Goal: Information Seeking & Learning: Check status

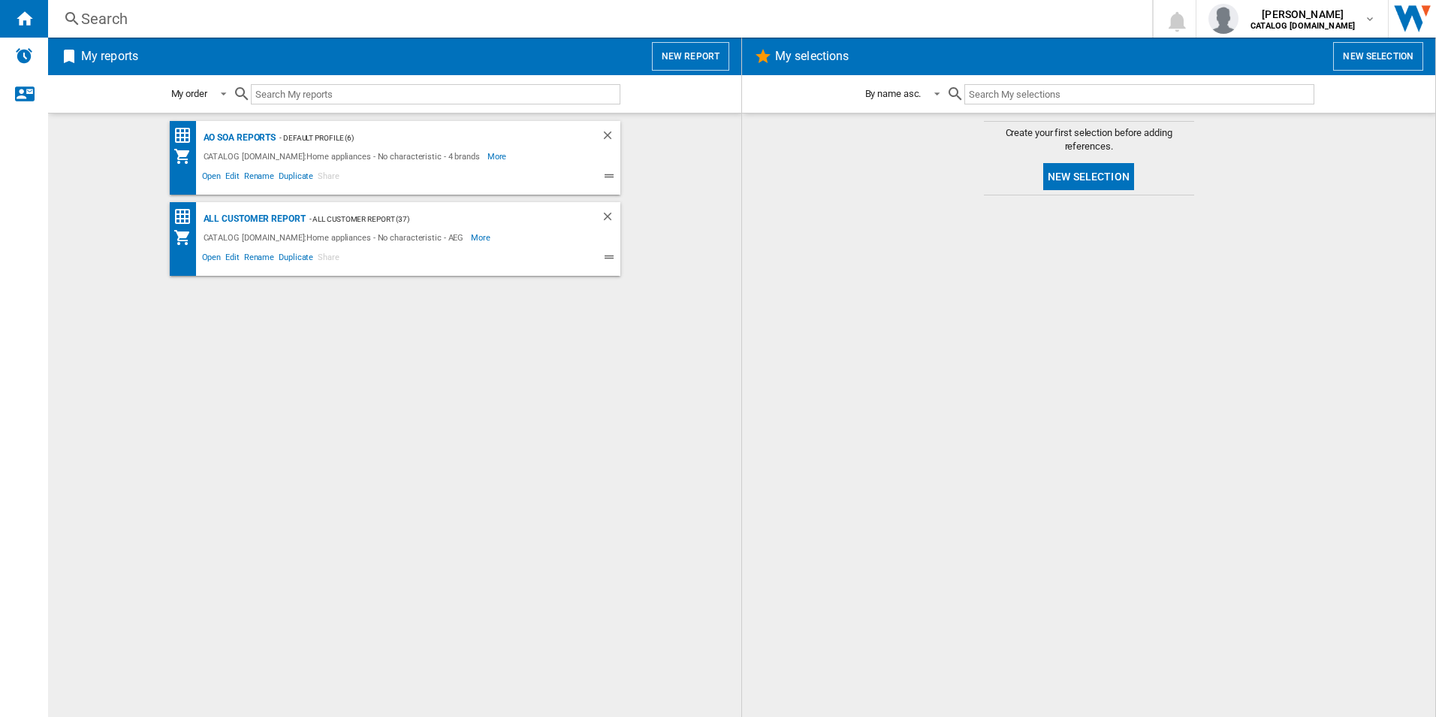
click at [402, 397] on div "AO SOA Reports - Default profile (6) CATALOG [DOMAIN_NAME]:Home appliances - No…" at bounding box center [394, 415] width 663 height 588
click at [238, 135] on div "AO SOA Reports" at bounding box center [238, 137] width 77 height 19
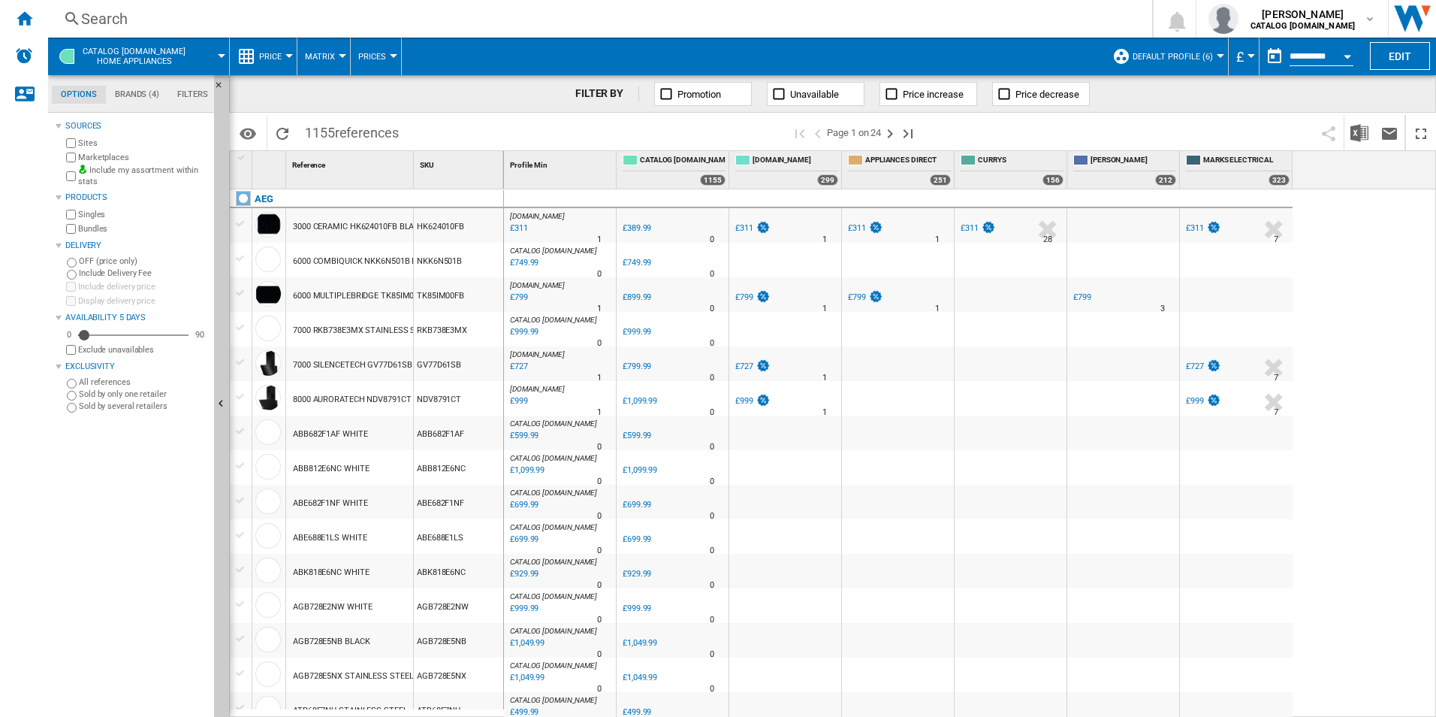
click at [551, 26] on div "Search" at bounding box center [597, 18] width 1032 height 21
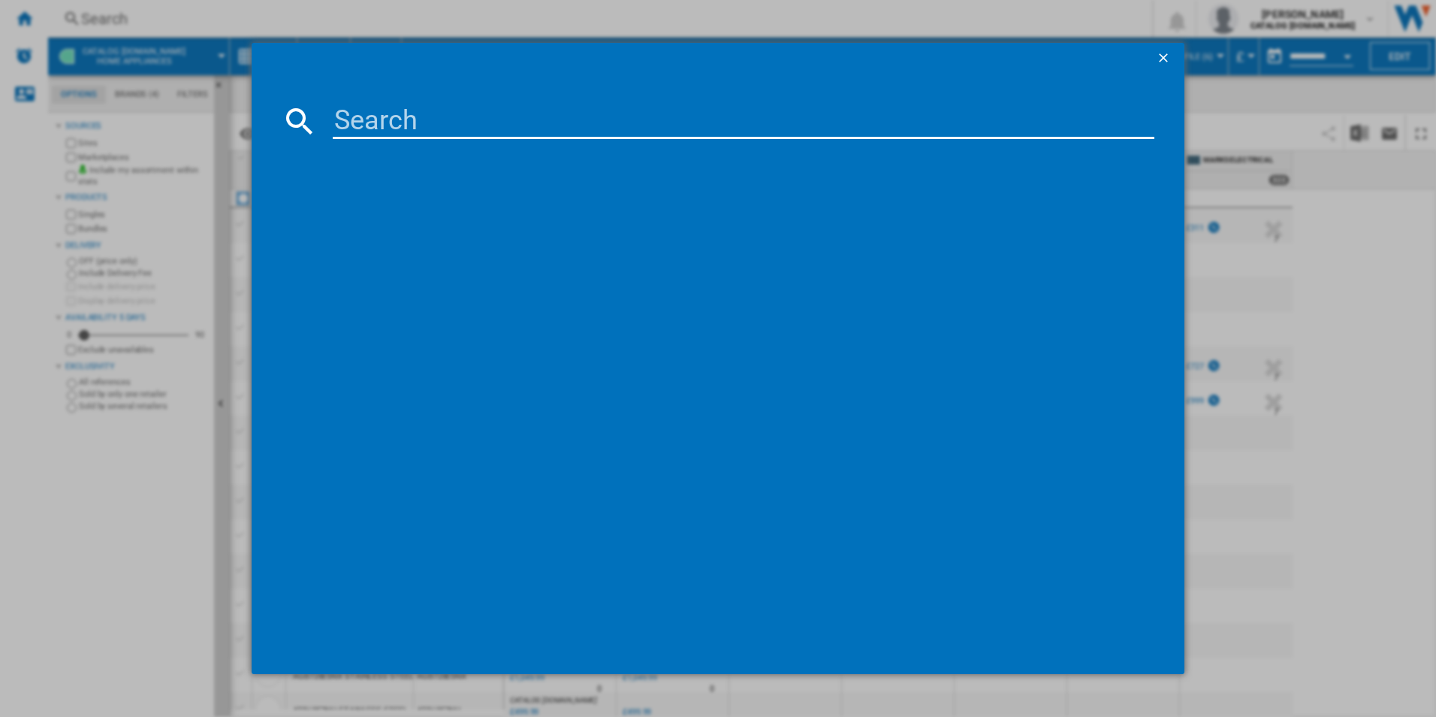
click at [527, 116] on input at bounding box center [744, 121] width 823 height 36
paste input "OSC6N181ES"
type input "OSC6N181ES"
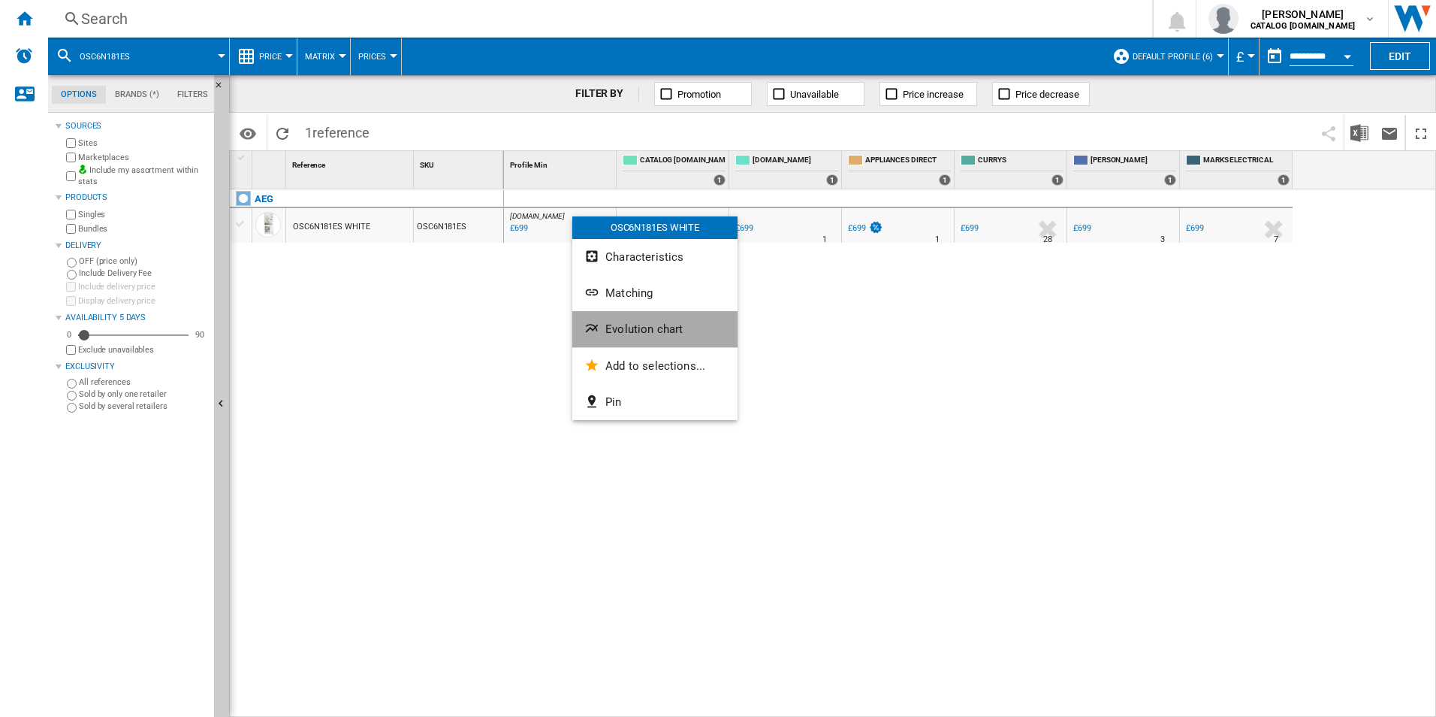
click at [606, 328] on span "Evolution chart" at bounding box center [644, 329] width 77 height 14
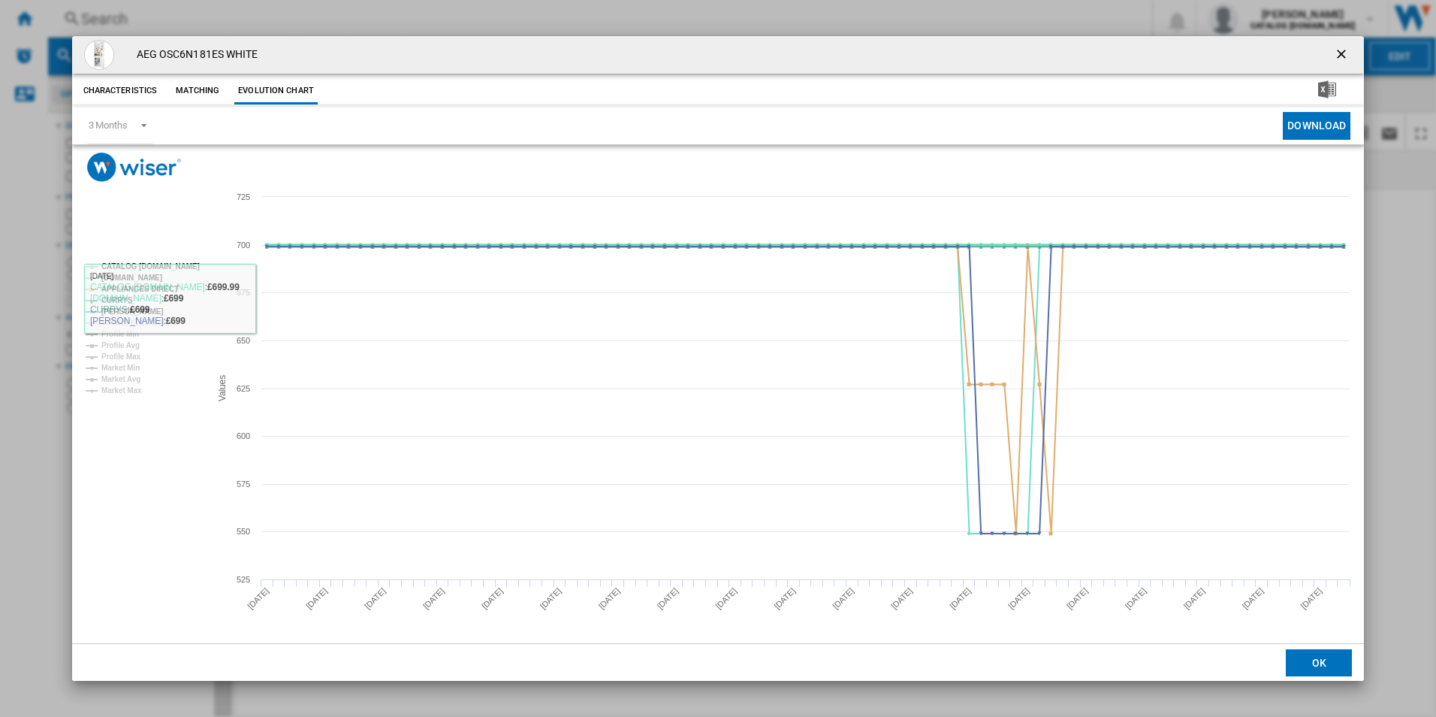
click at [180, 263] on tspan "CATALOG [DOMAIN_NAME]" at bounding box center [150, 266] width 98 height 8
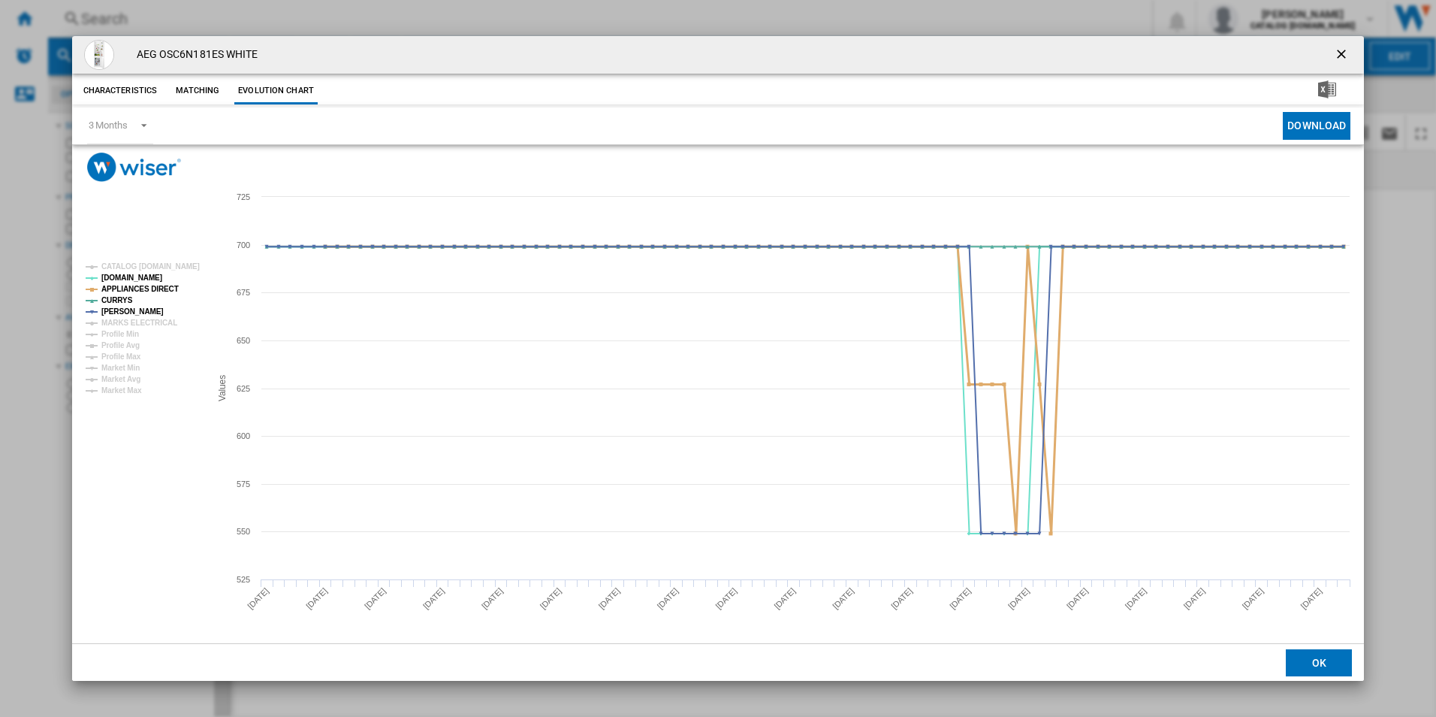
click at [142, 289] on tspan "APPLIANCES DIRECT" at bounding box center [139, 289] width 77 height 8
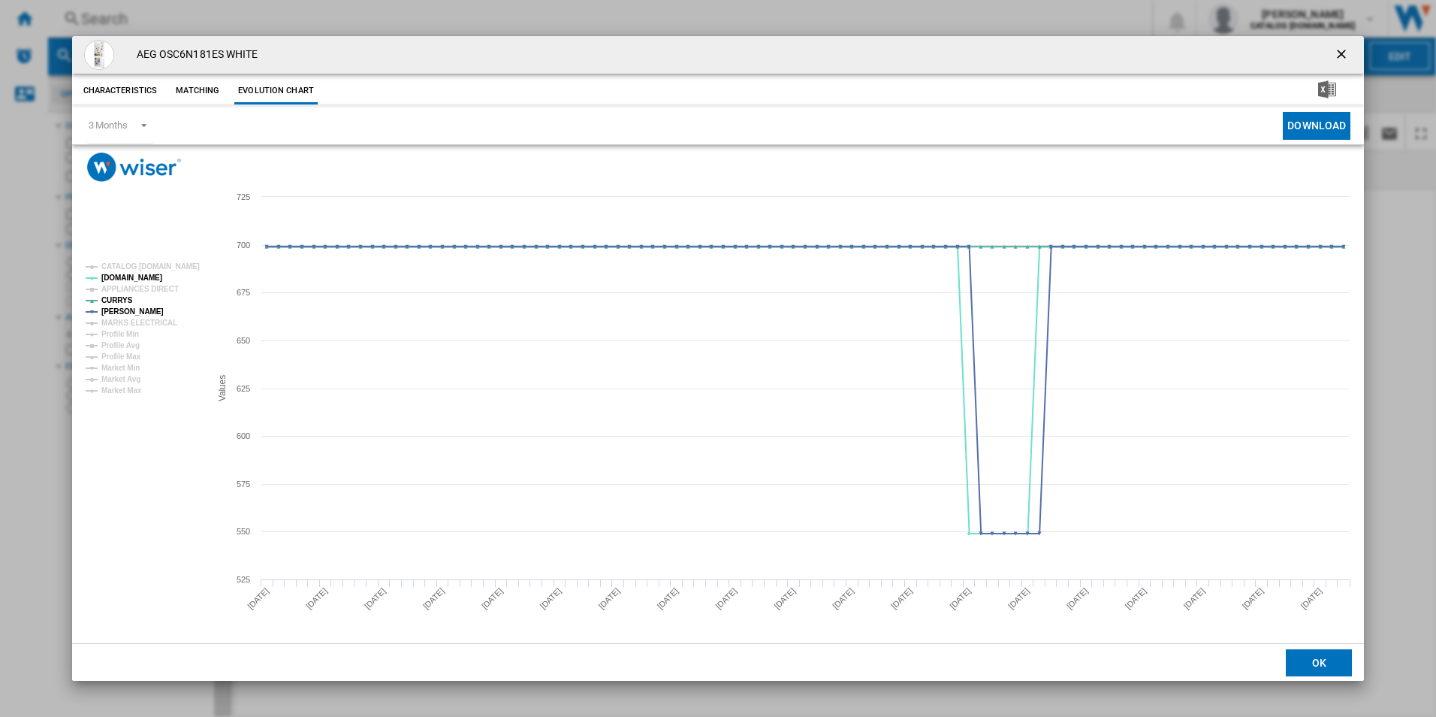
click at [1341, 53] on ng-md-icon "getI18NText('BUTTONS.CLOSE_DIALOG')" at bounding box center [1343, 56] width 18 height 18
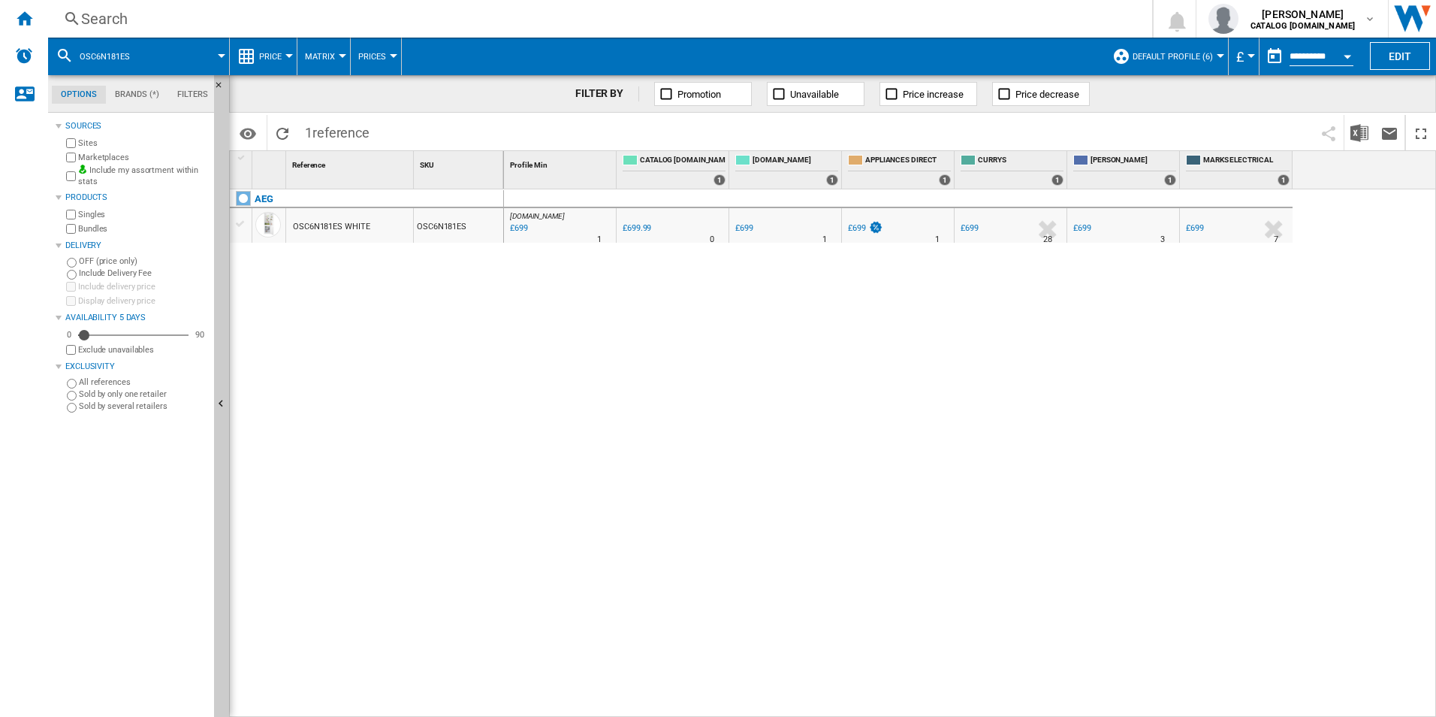
click at [844, 25] on div "Search" at bounding box center [597, 18] width 1032 height 21
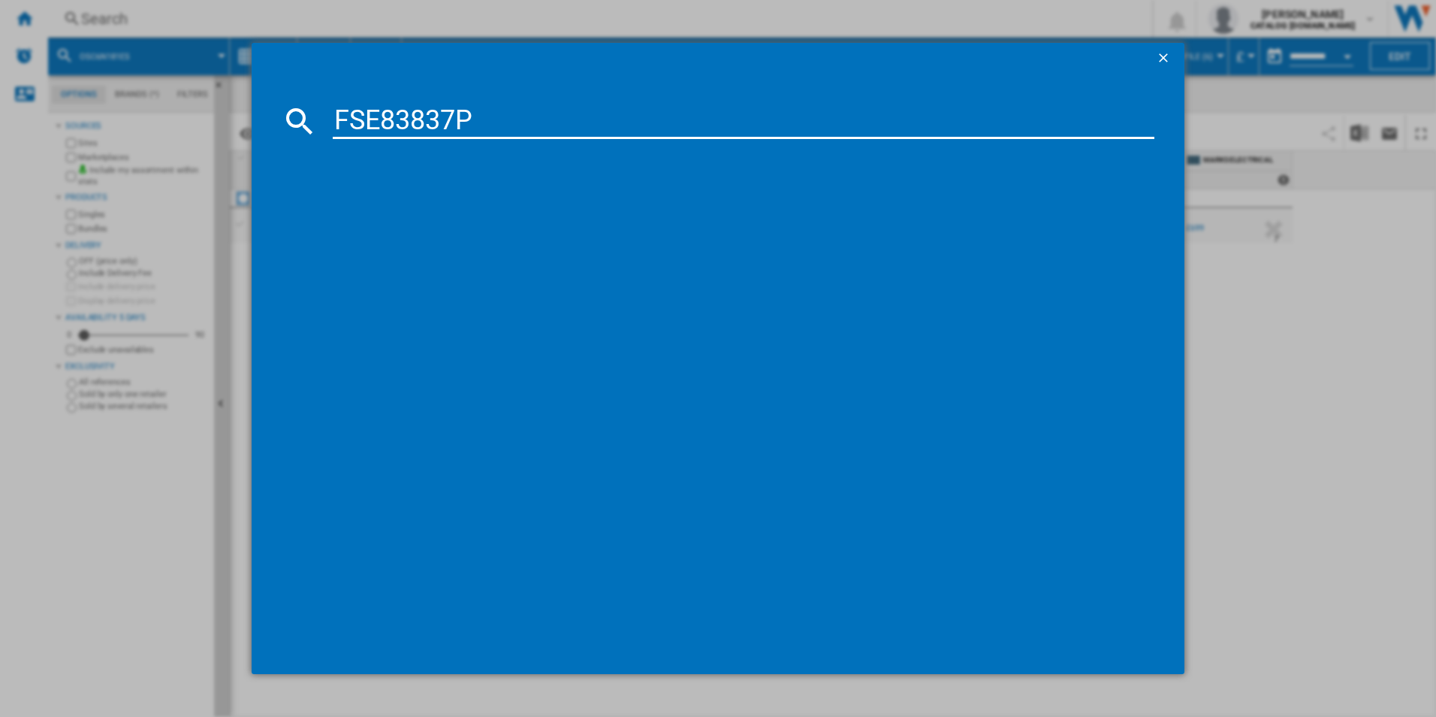
type input "FSE83837P"
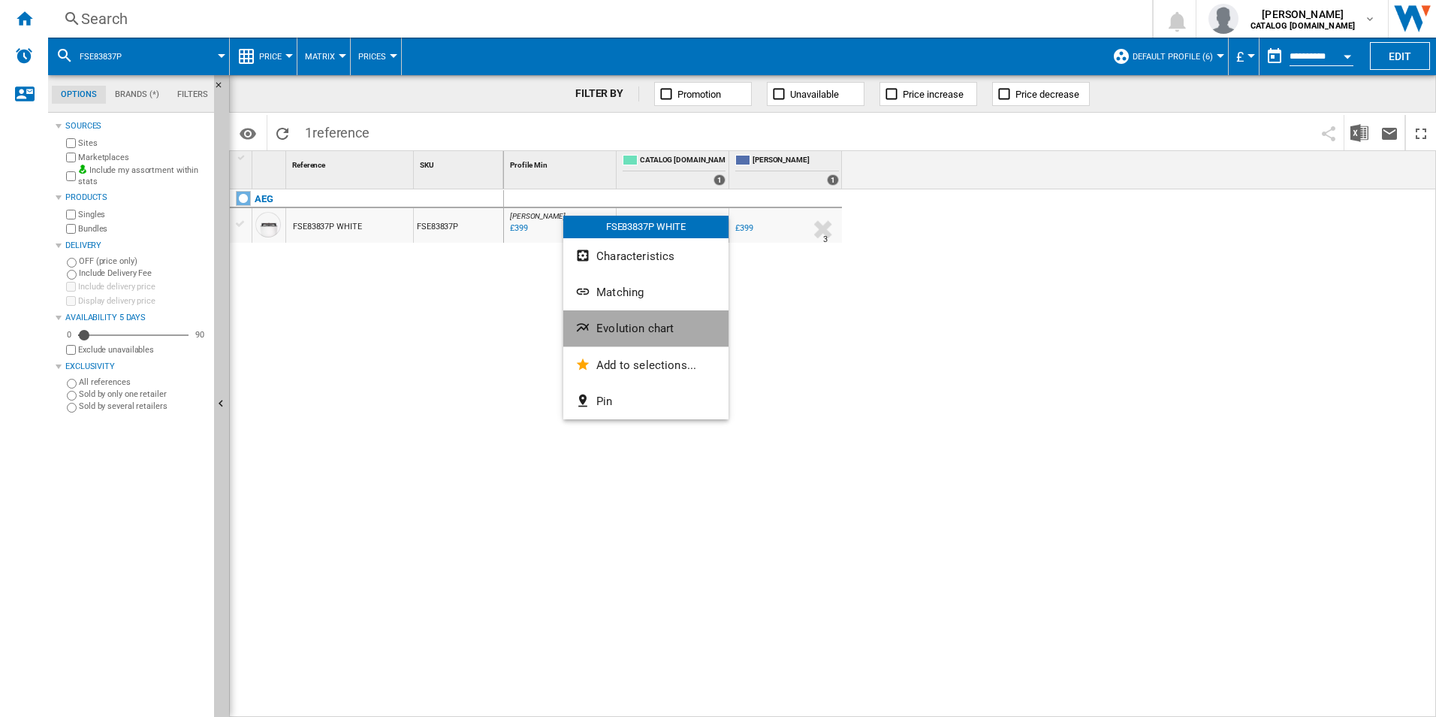
click at [605, 327] on span "Evolution chart" at bounding box center [635, 329] width 77 height 14
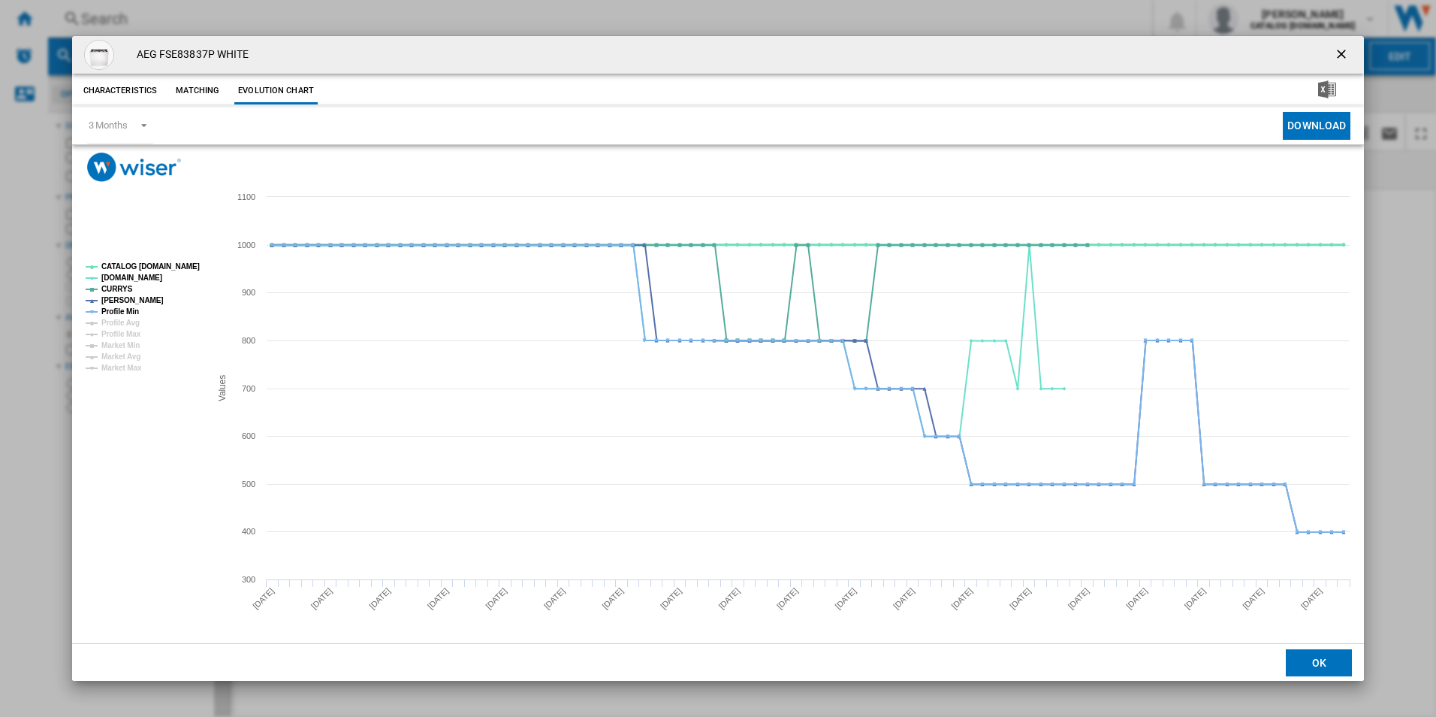
click at [159, 266] on tspan "CATALOG [DOMAIN_NAME]" at bounding box center [150, 266] width 98 height 8
click at [133, 293] on rect "Product popup" at bounding box center [142, 317] width 125 height 121
click at [134, 301] on tspan "[PERSON_NAME]" at bounding box center [132, 300] width 62 height 8
click at [133, 309] on tspan "Profile Min" at bounding box center [120, 311] width 38 height 8
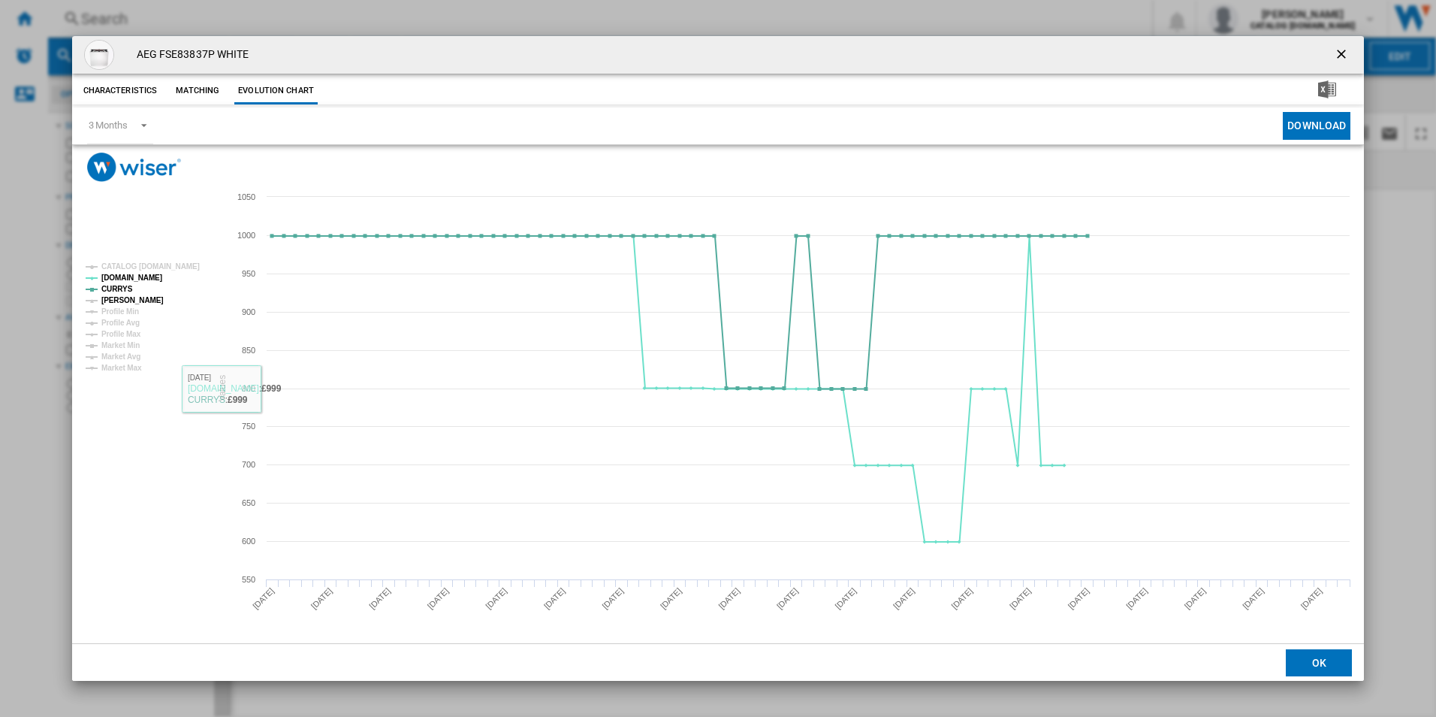
click at [117, 300] on tspan "[PERSON_NAME]" at bounding box center [132, 300] width 62 height 8
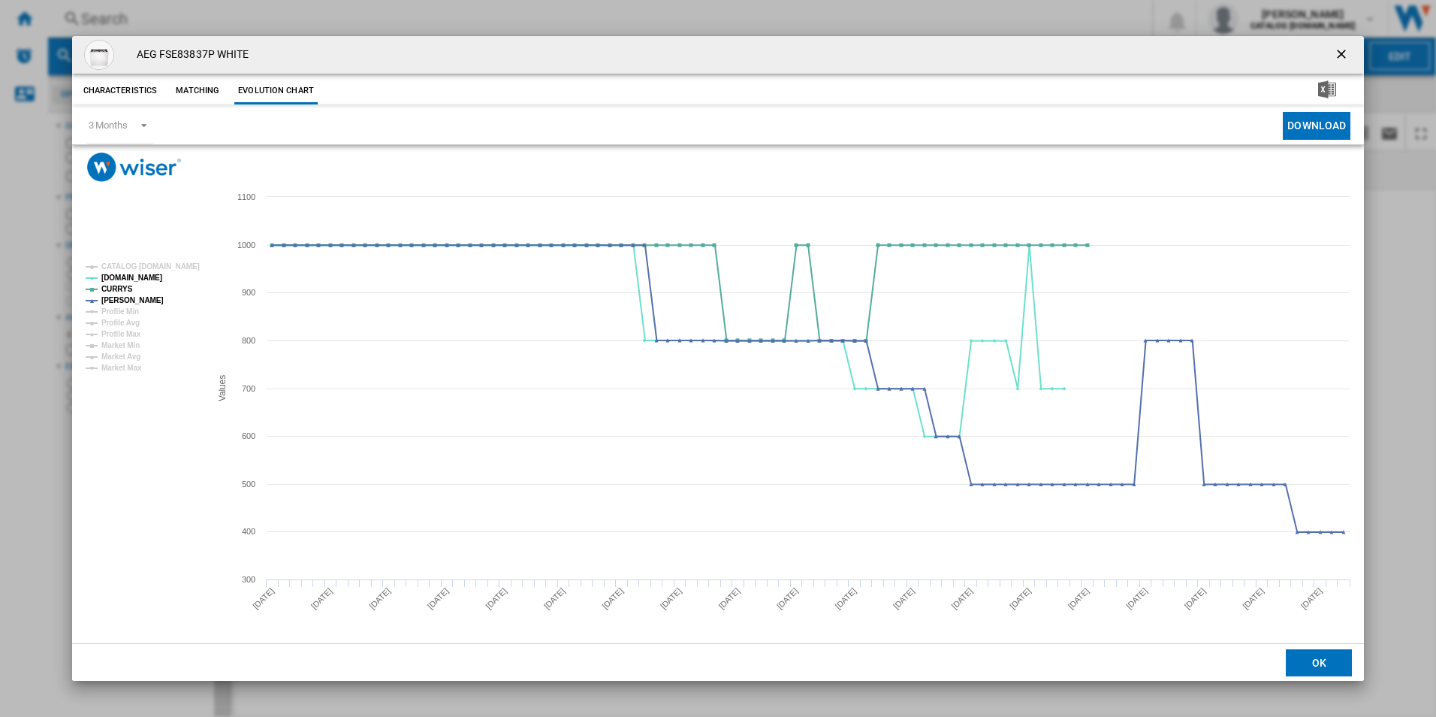
click at [1343, 59] on ng-md-icon "getI18NText('BUTTONS.CLOSE_DIALOG')" at bounding box center [1343, 56] width 18 height 18
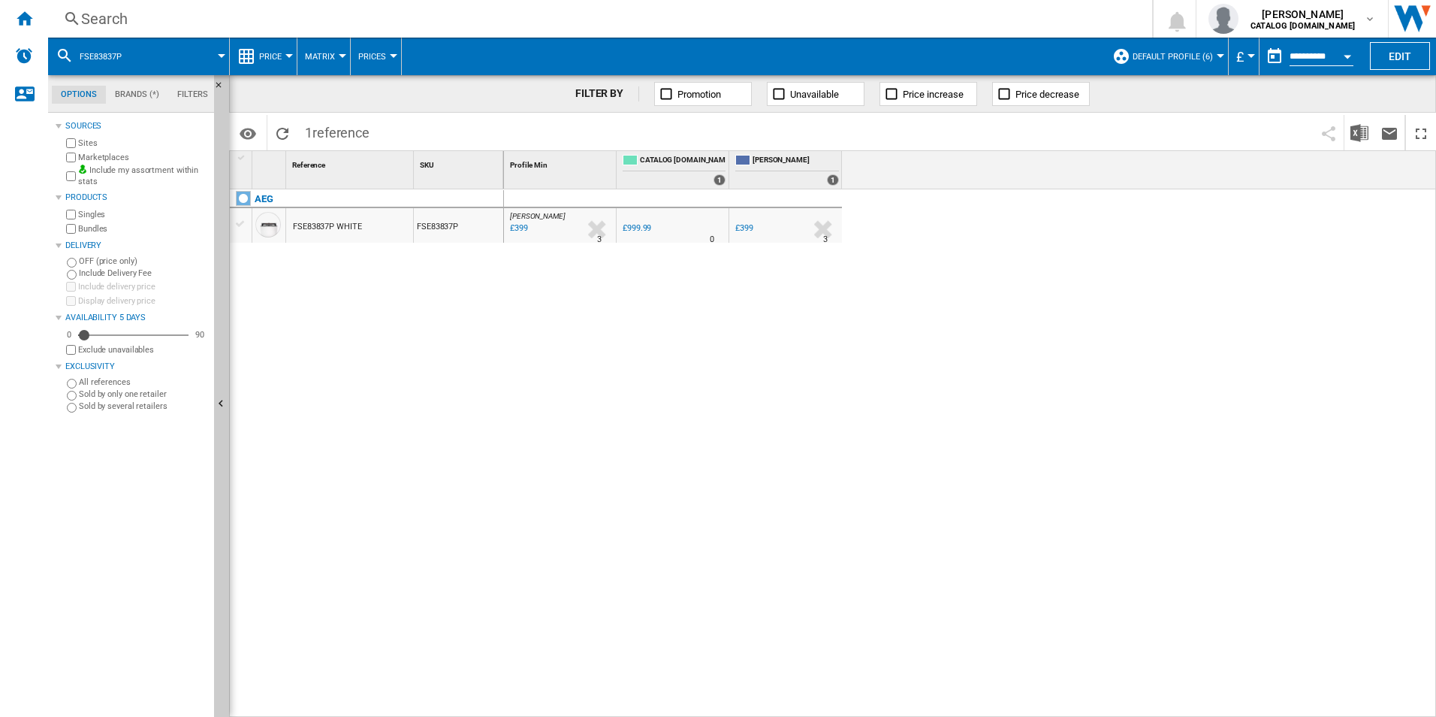
click at [979, 13] on div "Search" at bounding box center [597, 18] width 1032 height 21
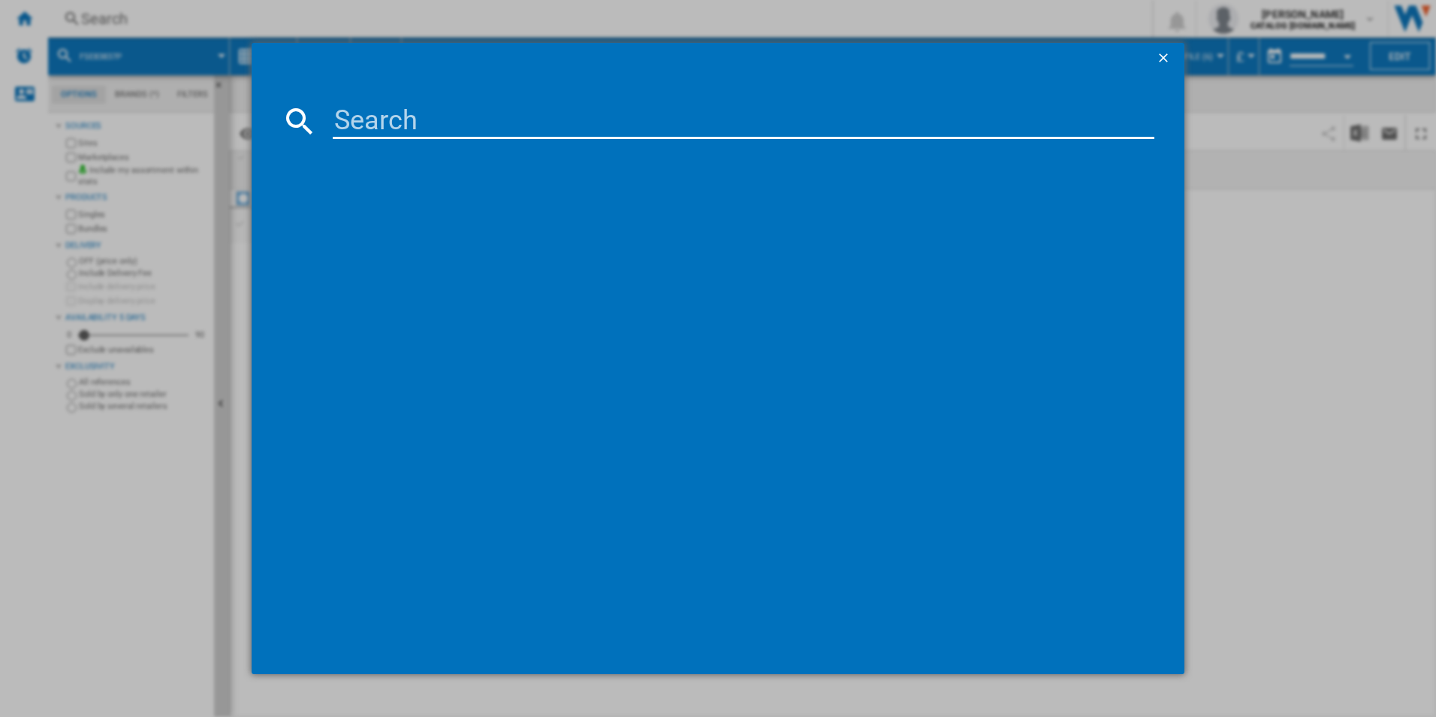
click at [591, 121] on input at bounding box center [744, 121] width 823 height 36
paste input "LFR61144B"
type input "LFR61144B"
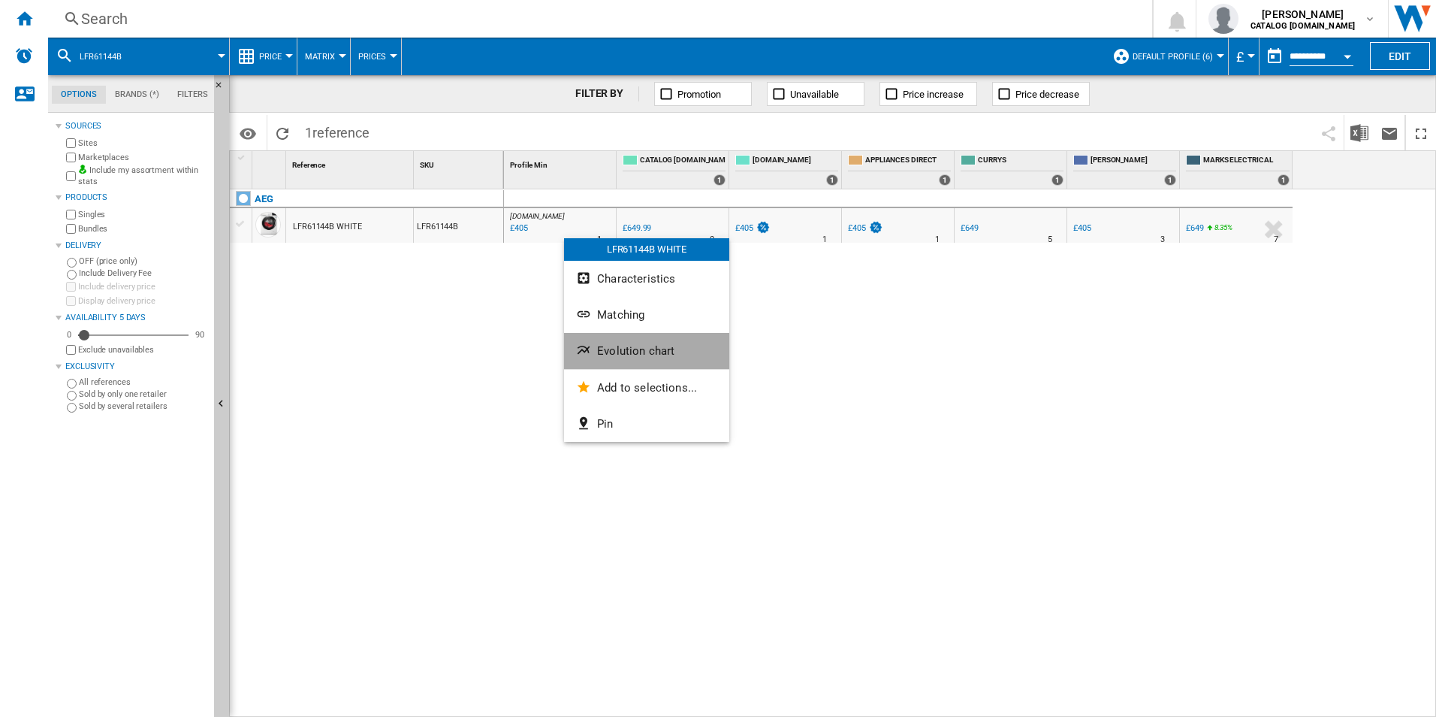
click at [617, 346] on span "Evolution chart" at bounding box center [635, 351] width 77 height 14
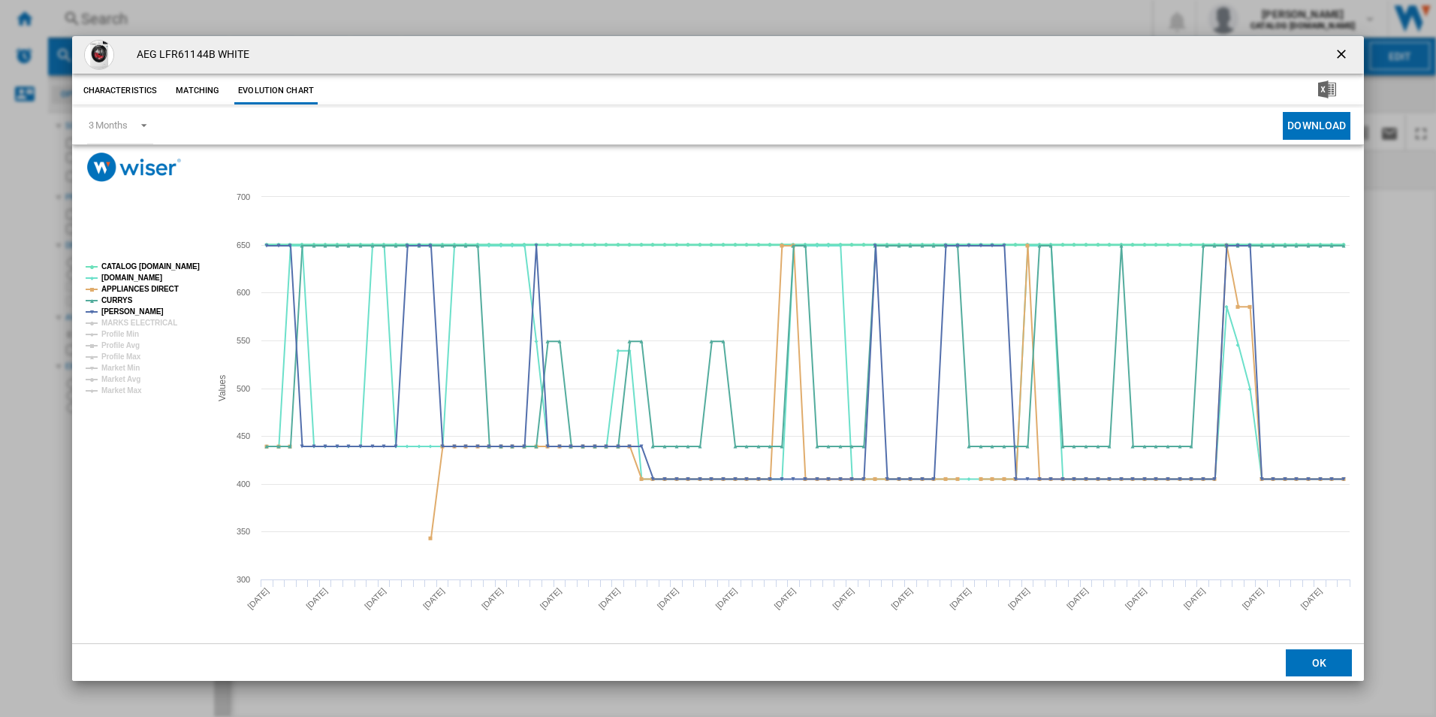
click at [172, 262] on tspan "CATALOG [DOMAIN_NAME]" at bounding box center [150, 266] width 98 height 8
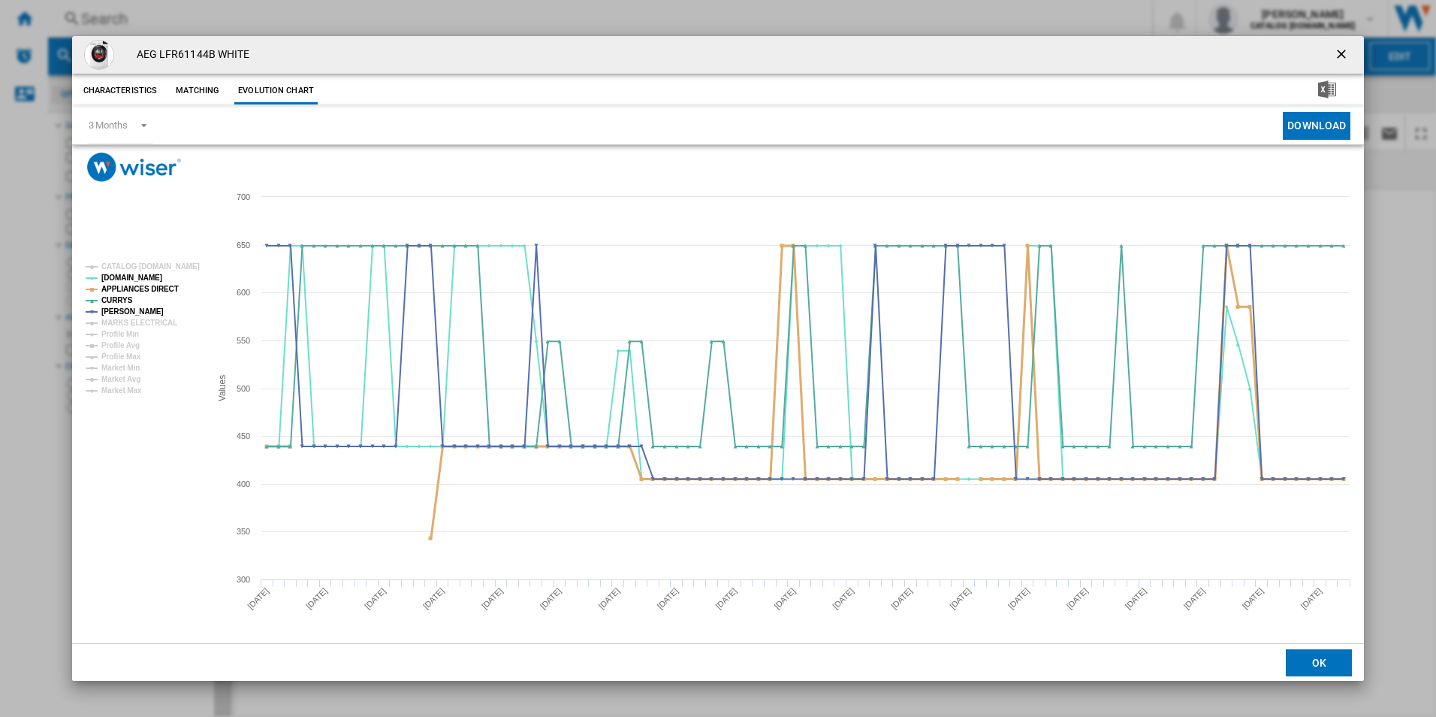
click at [165, 285] on tspan "APPLIANCES DIRECT" at bounding box center [139, 289] width 77 height 8
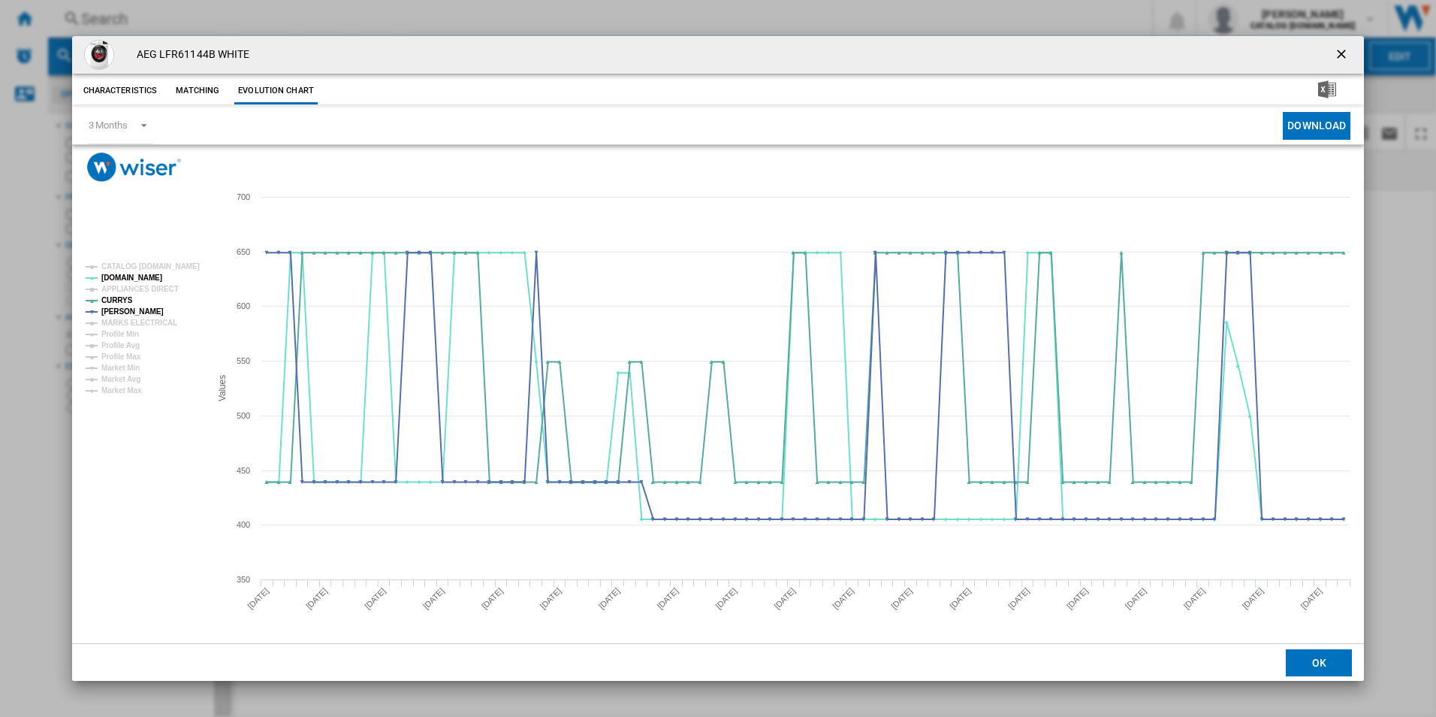
drag, startPoint x: 1341, startPoint y: 59, endPoint x: 1333, endPoint y: 56, distance: 9.1
click at [1341, 59] on ng-md-icon "getI18NText('BUTTONS.CLOSE_DIALOG')" at bounding box center [1343, 56] width 18 height 18
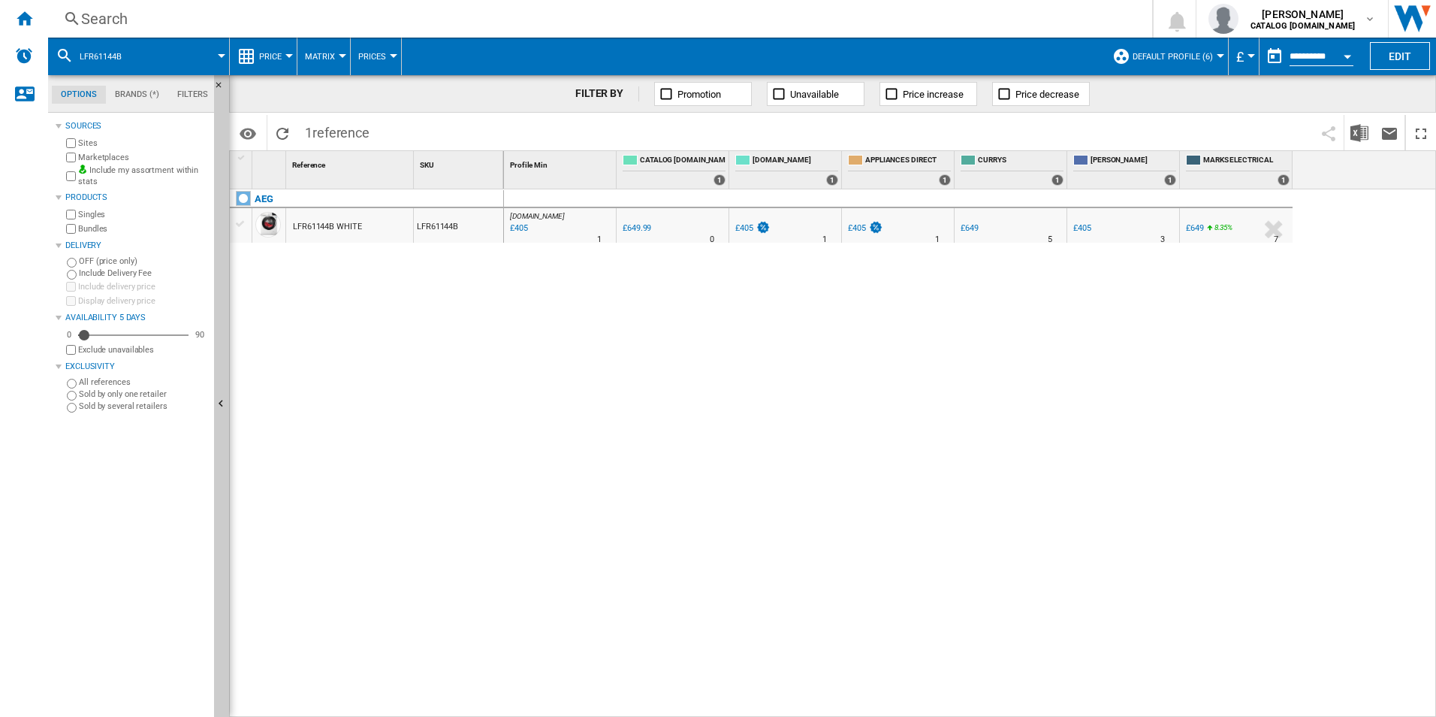
click at [995, 20] on div "Search" at bounding box center [597, 18] width 1032 height 21
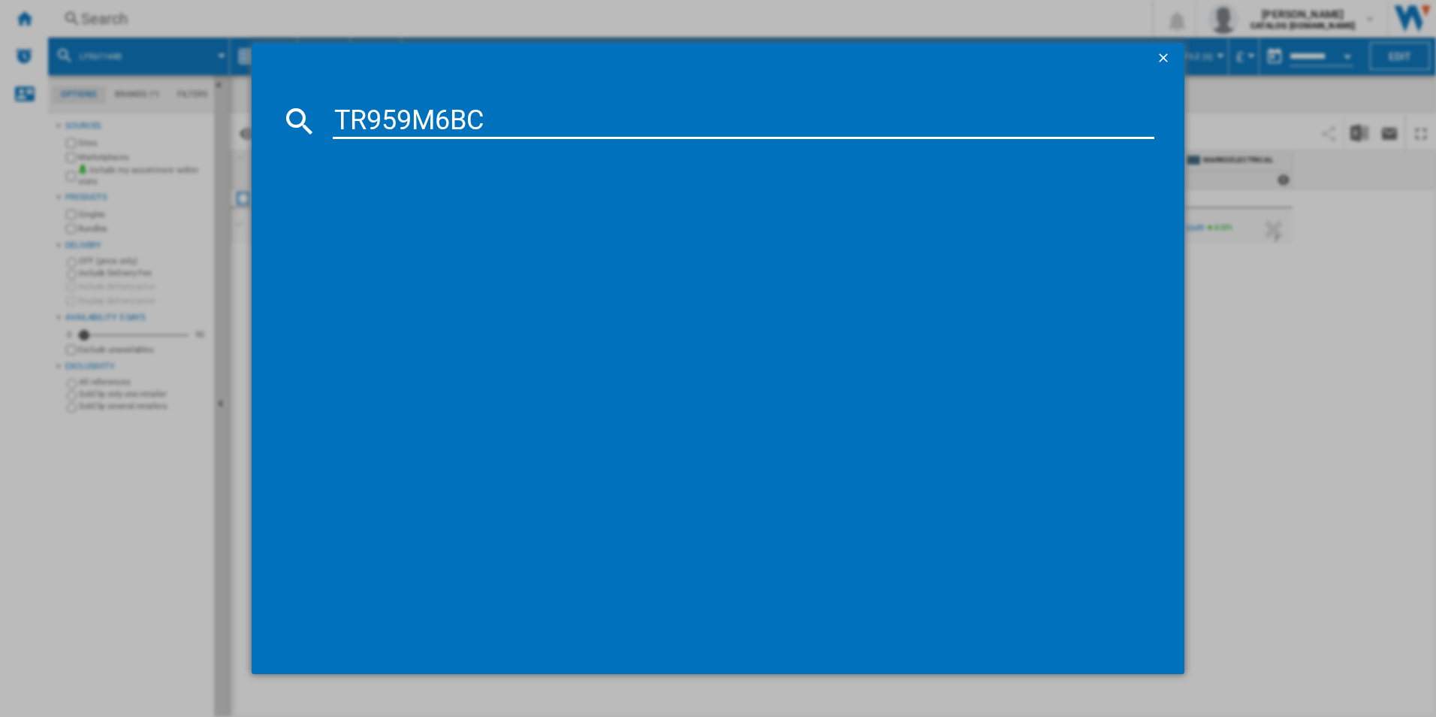
type input "TR959M6BC"
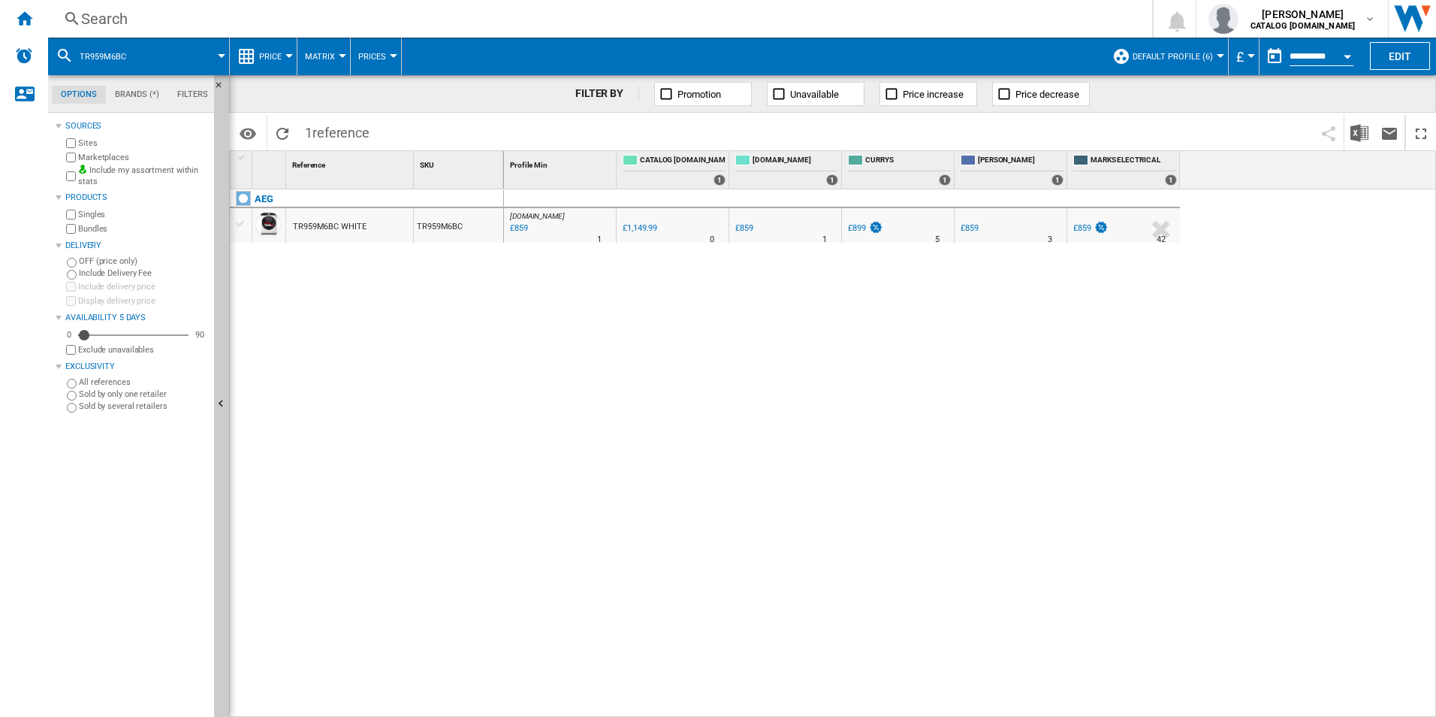
drag, startPoint x: 548, startPoint y: 219, endPoint x: 517, endPoint y: 269, distance: 59.0
click at [495, 307] on div at bounding box center [718, 358] width 1436 height 717
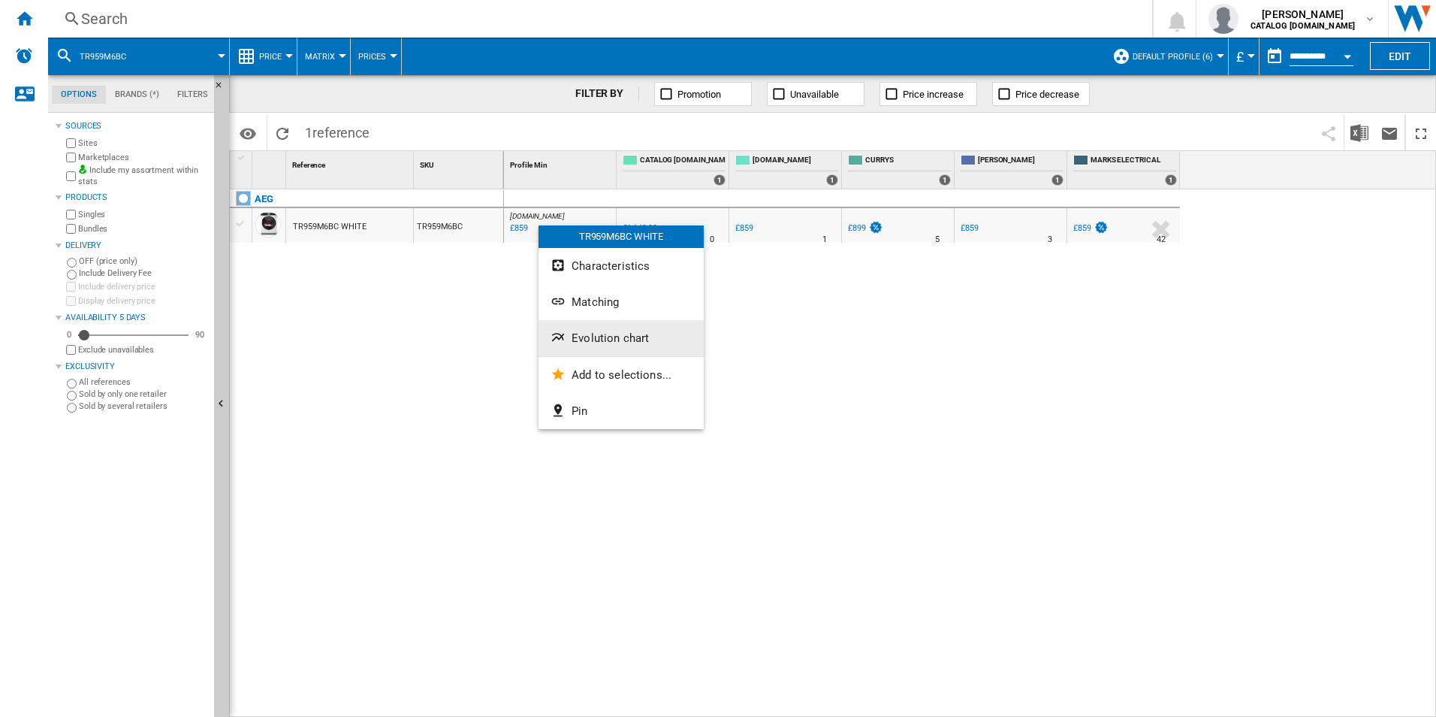
click at [582, 329] on button "Evolution chart" at bounding box center [621, 338] width 165 height 36
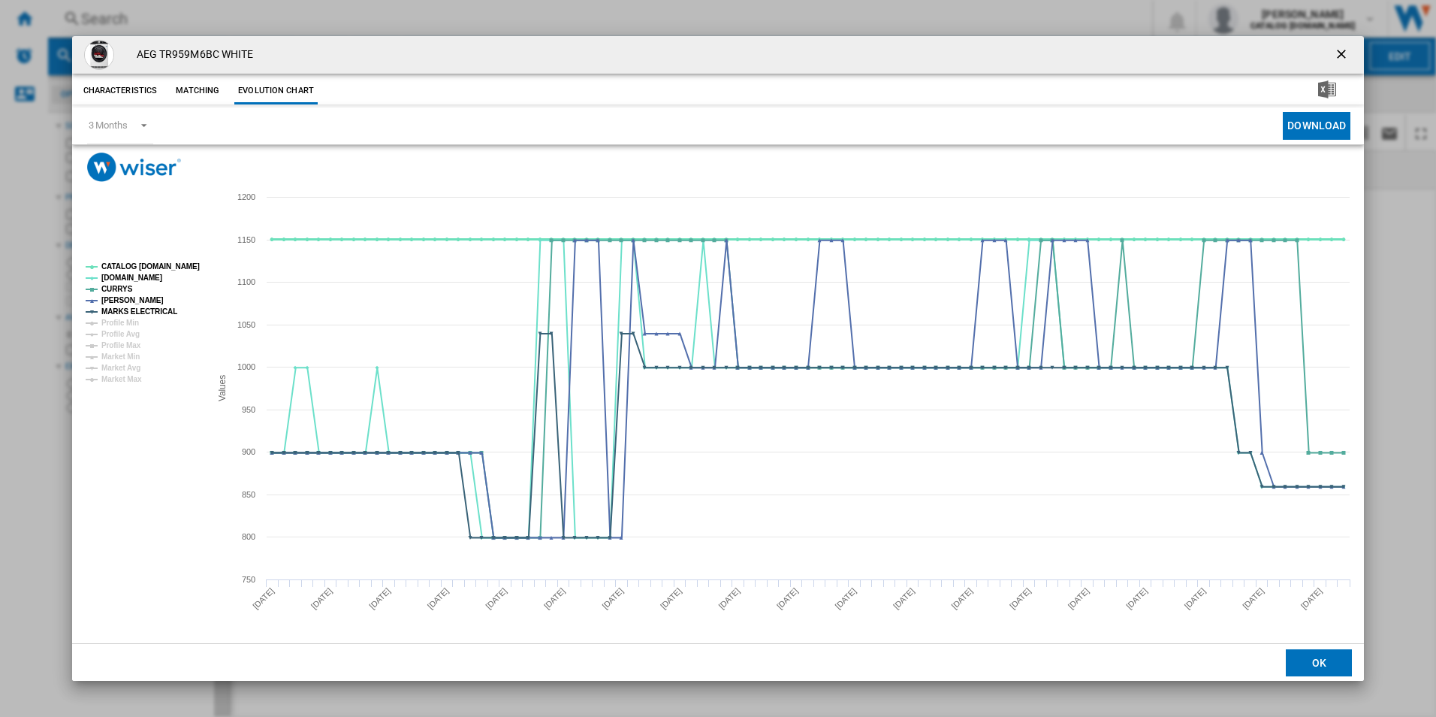
click at [177, 265] on tspan "CATALOG [DOMAIN_NAME]" at bounding box center [150, 266] width 98 height 8
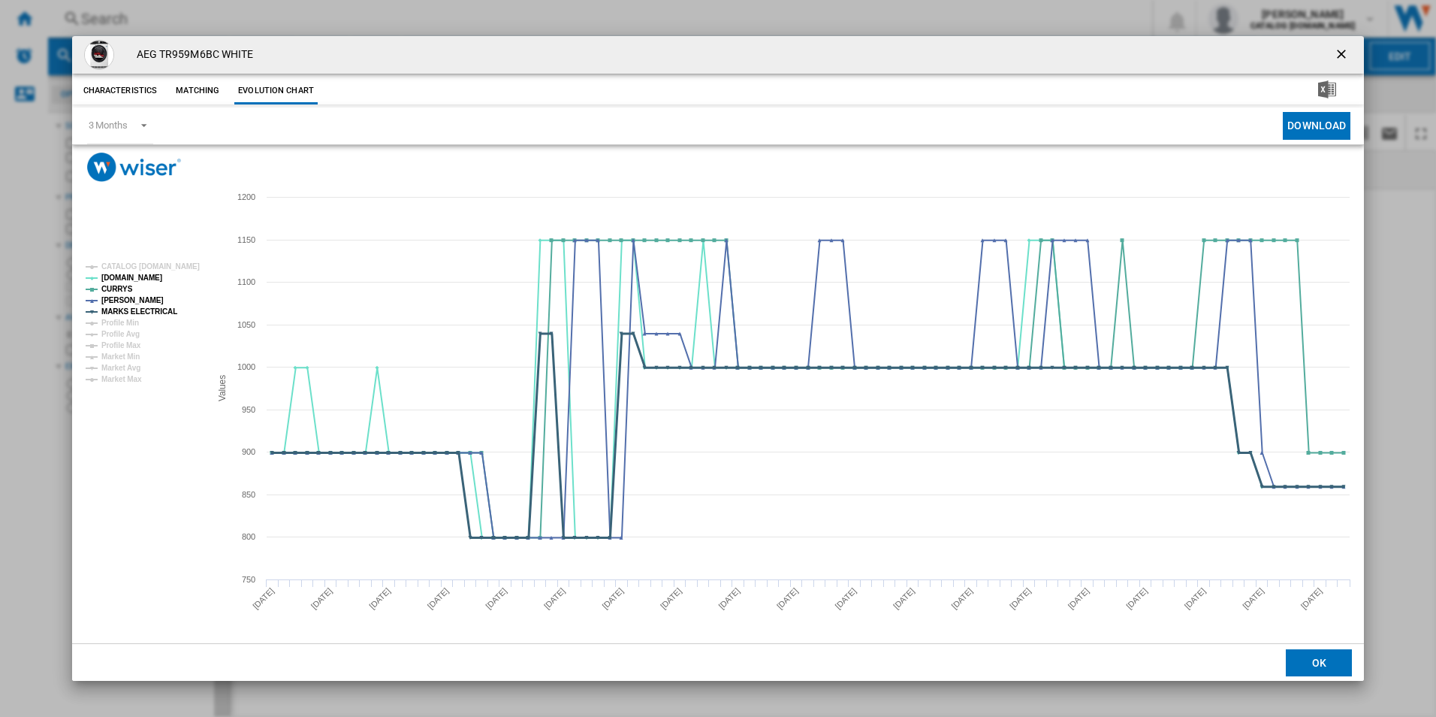
click at [163, 311] on tspan "MARKS ELECTRICAL" at bounding box center [139, 311] width 76 height 8
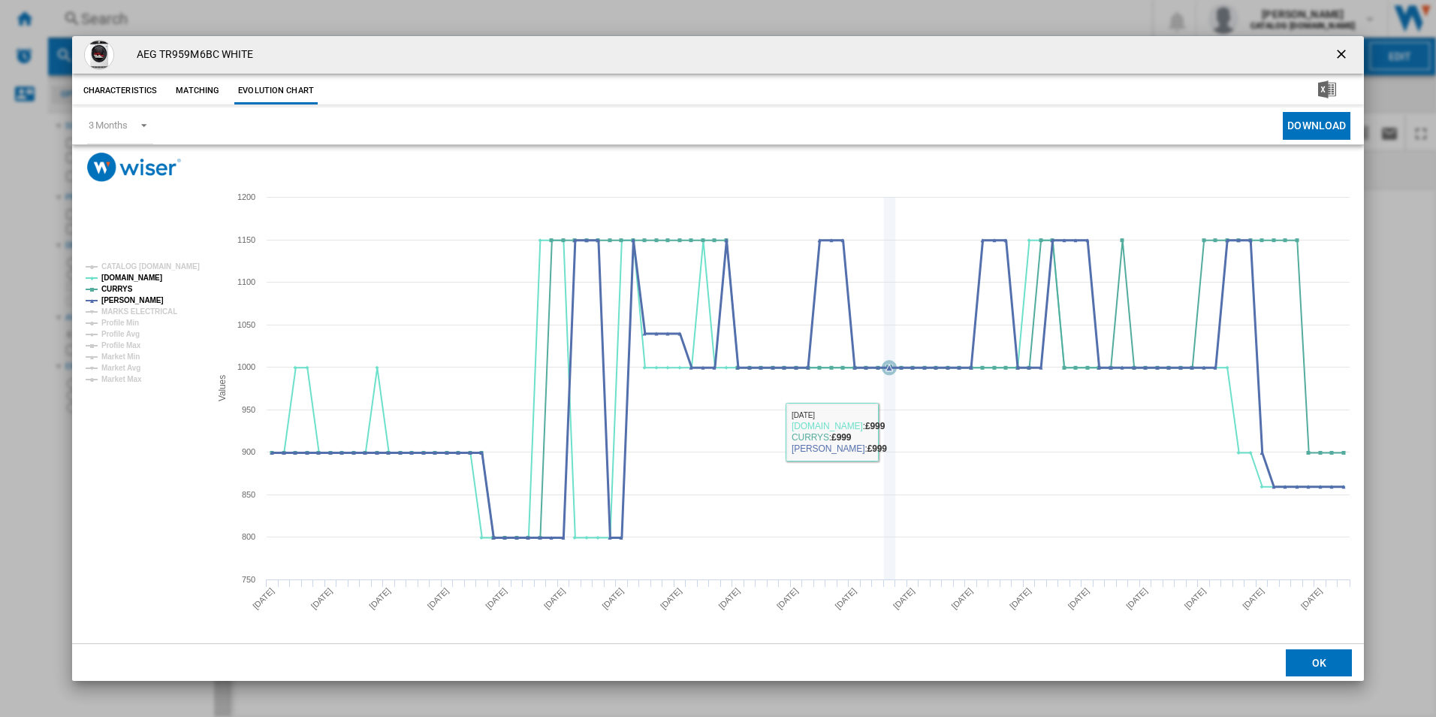
click at [890, 431] on icon "Product popup" at bounding box center [890, 388] width 0 height 382
drag, startPoint x: 1340, startPoint y: 50, endPoint x: 1322, endPoint y: 51, distance: 18.8
click at [1340, 50] on ng-md-icon "getI18NText('BUTTONS.CLOSE_DIALOG')" at bounding box center [1343, 56] width 18 height 18
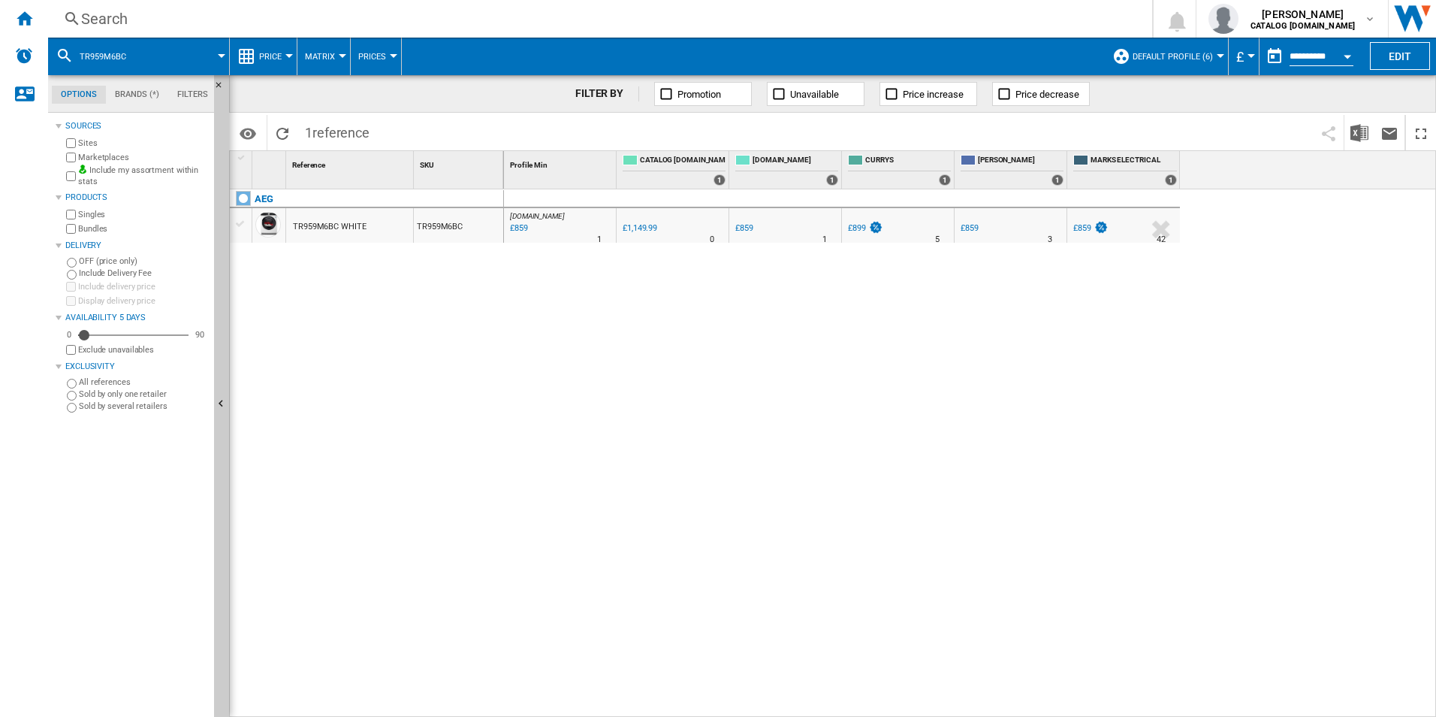
click at [876, 18] on div "Search" at bounding box center [597, 18] width 1032 height 21
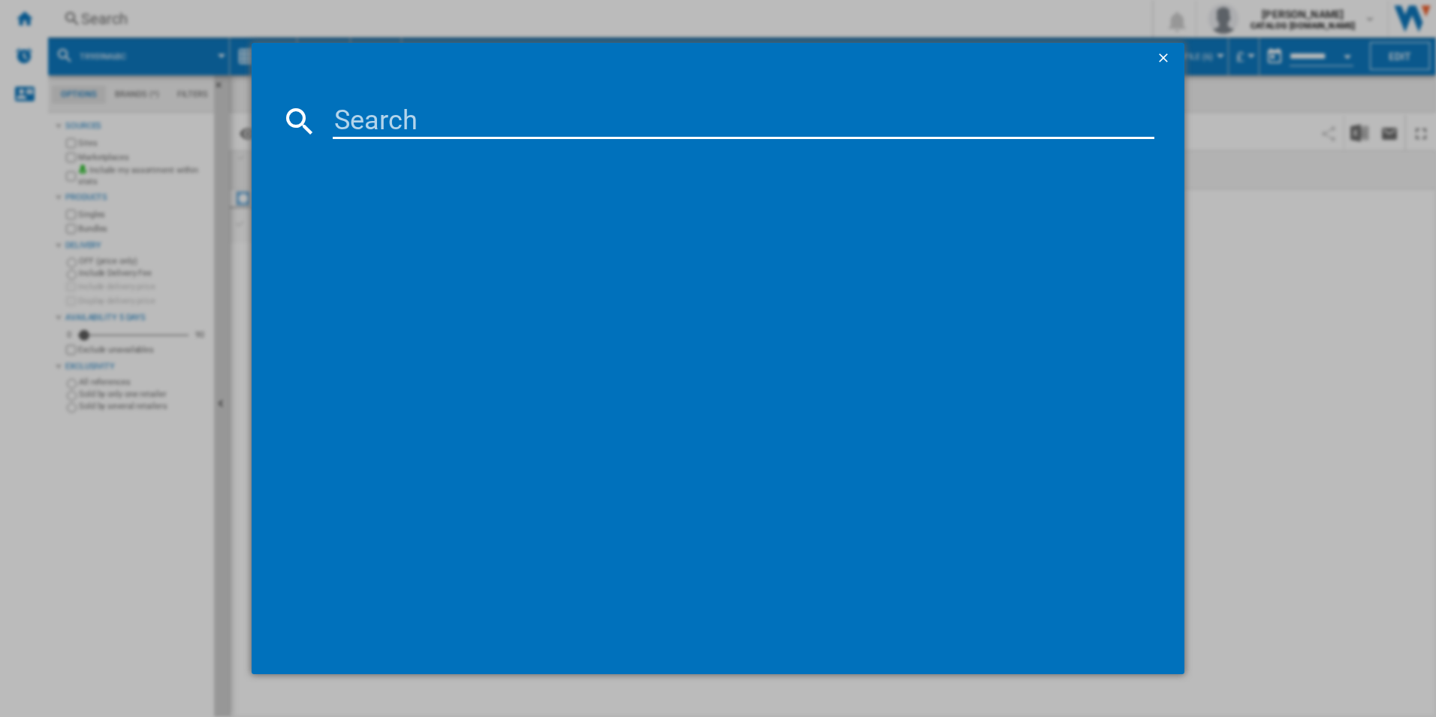
paste input "TR849P4B"
type input "TR849P4B"
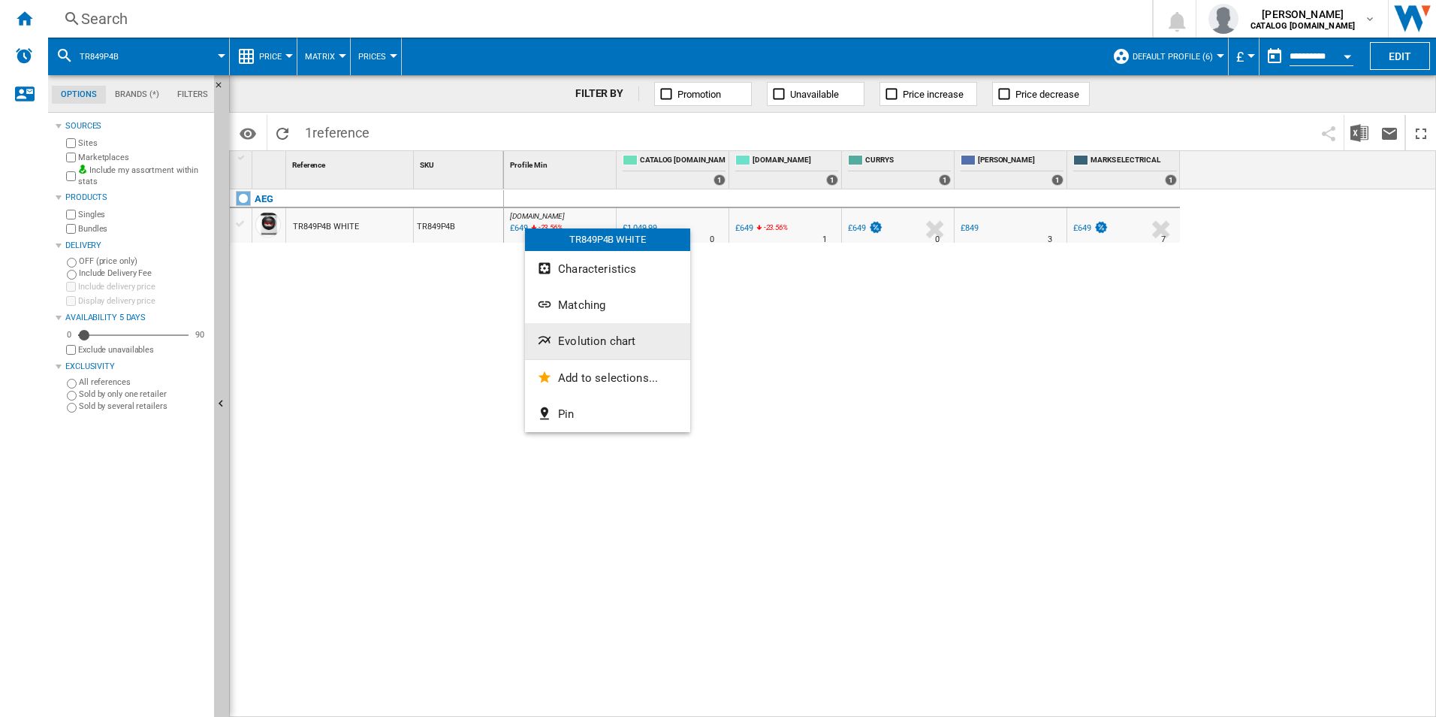
click at [580, 343] on span "Evolution chart" at bounding box center [596, 341] width 77 height 14
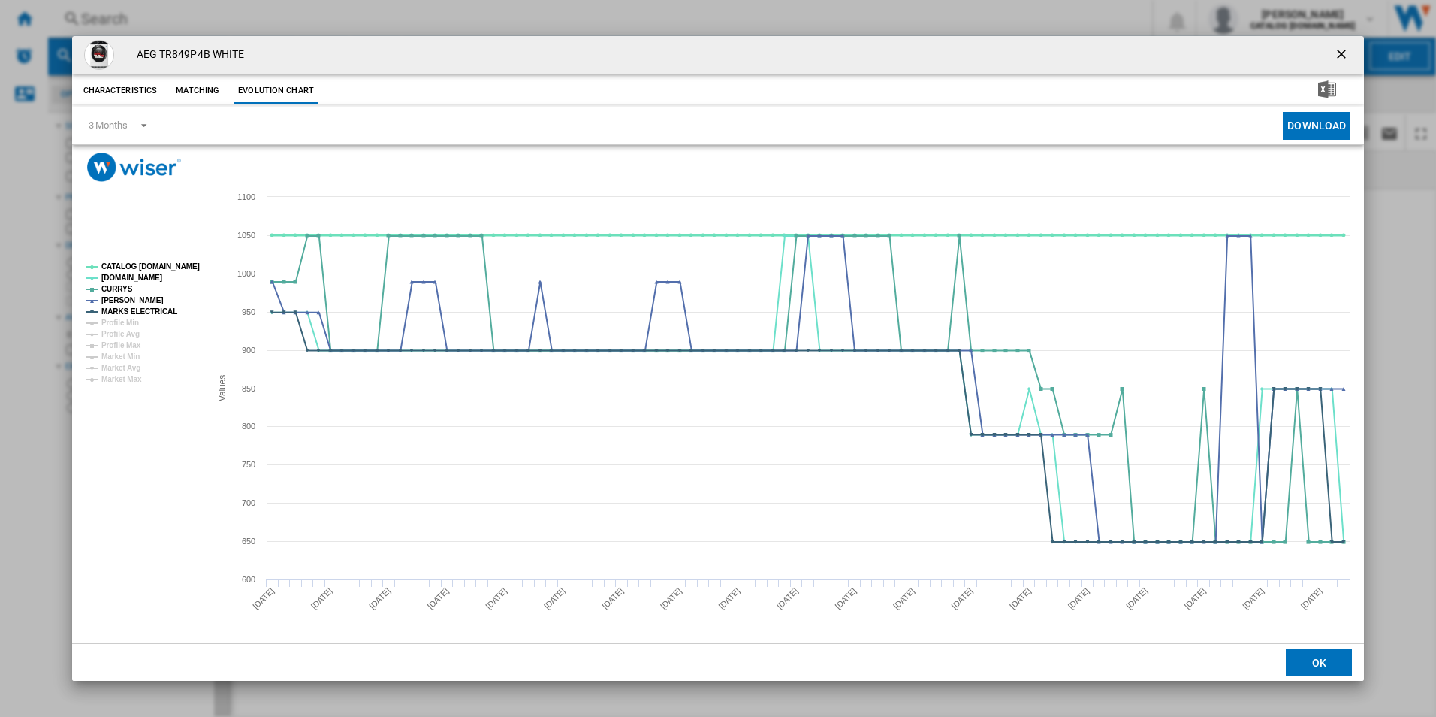
click at [179, 266] on tspan "CATALOG [DOMAIN_NAME]" at bounding box center [150, 266] width 98 height 8
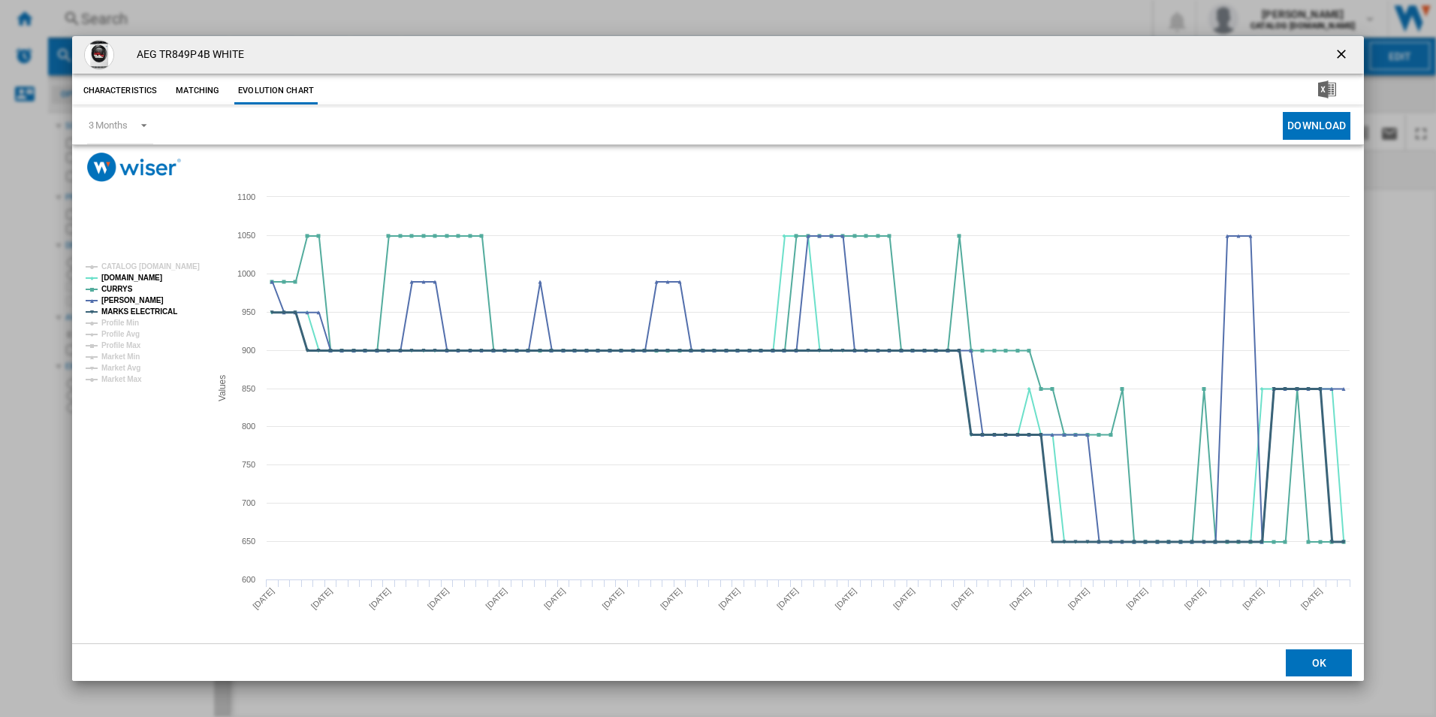
click at [156, 307] on tspan "MARKS ELECTRICAL" at bounding box center [139, 311] width 76 height 8
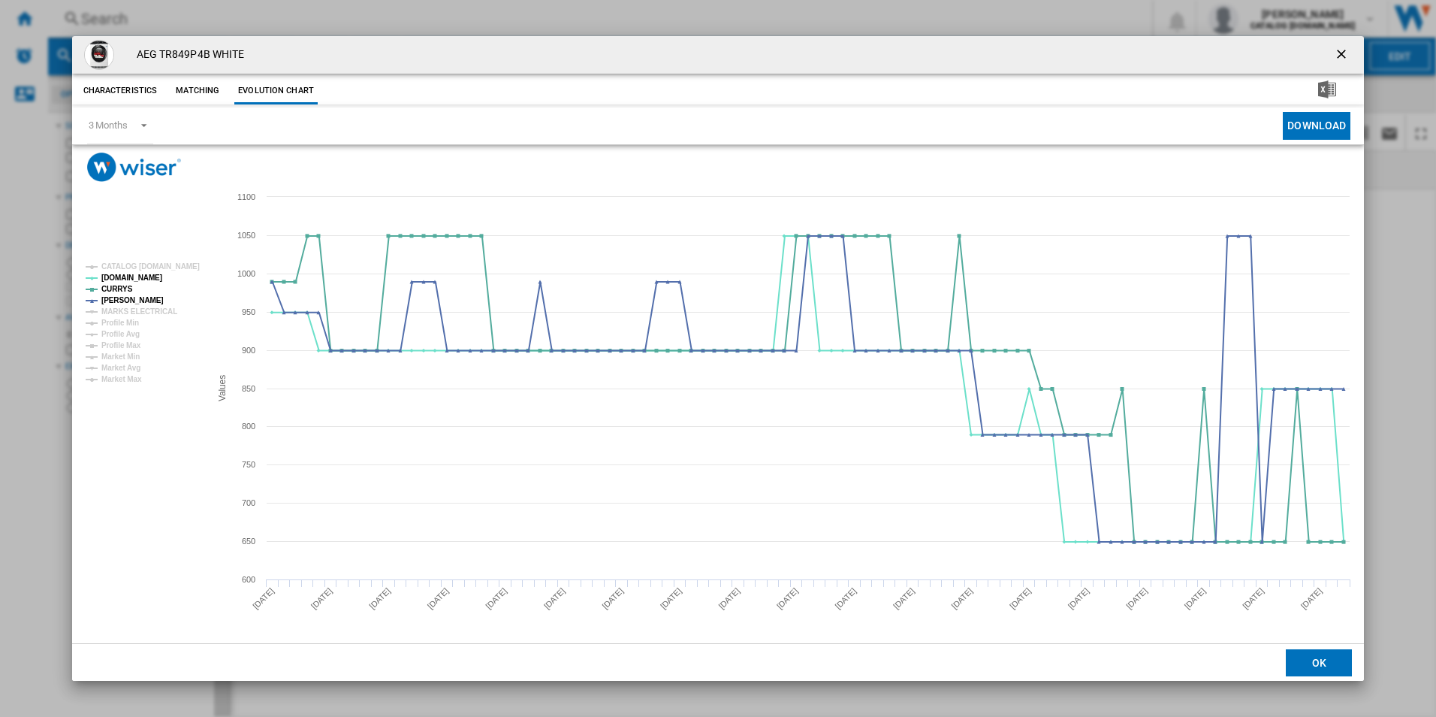
drag, startPoint x: 1345, startPoint y: 57, endPoint x: 1291, endPoint y: 63, distance: 53.7
click at [1345, 57] on ng-md-icon "getI18NText('BUTTONS.CLOSE_DIALOG')" at bounding box center [1343, 56] width 18 height 18
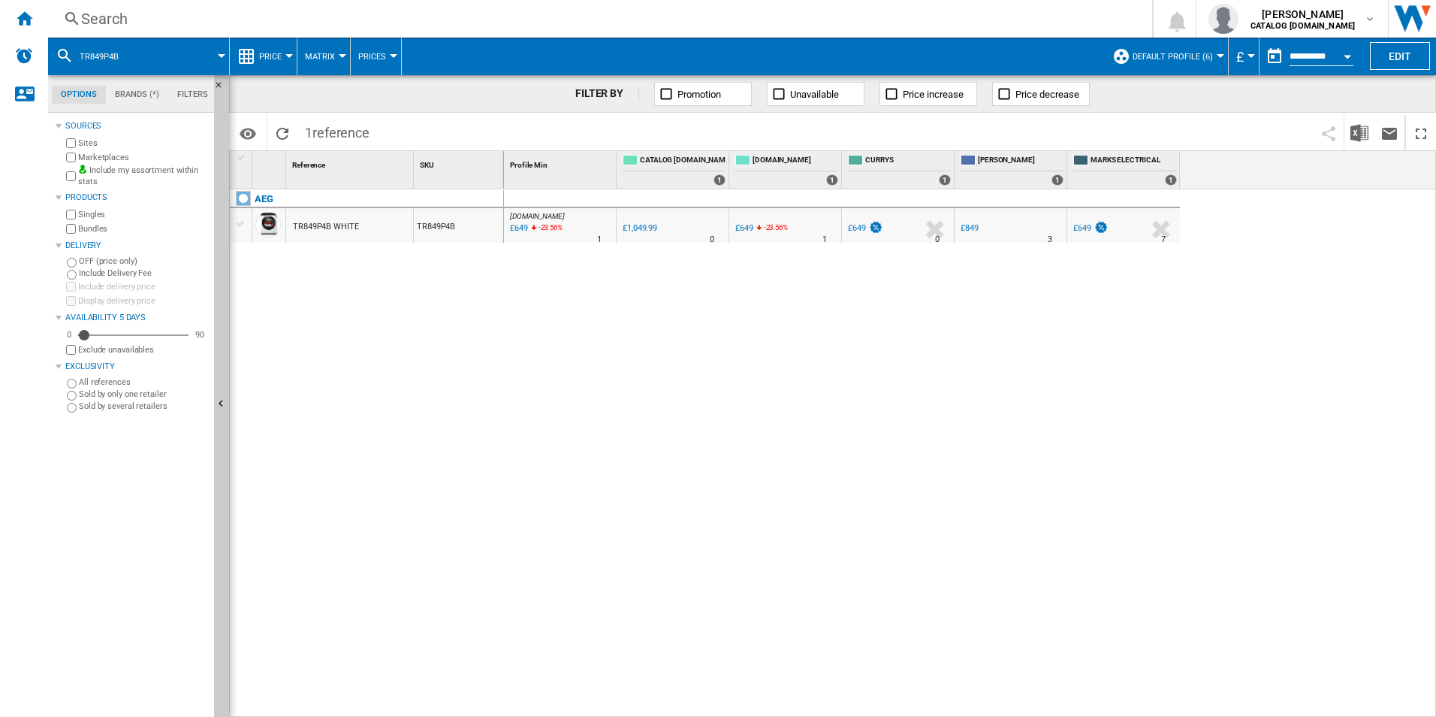
click at [892, 17] on div "Search" at bounding box center [597, 18] width 1032 height 21
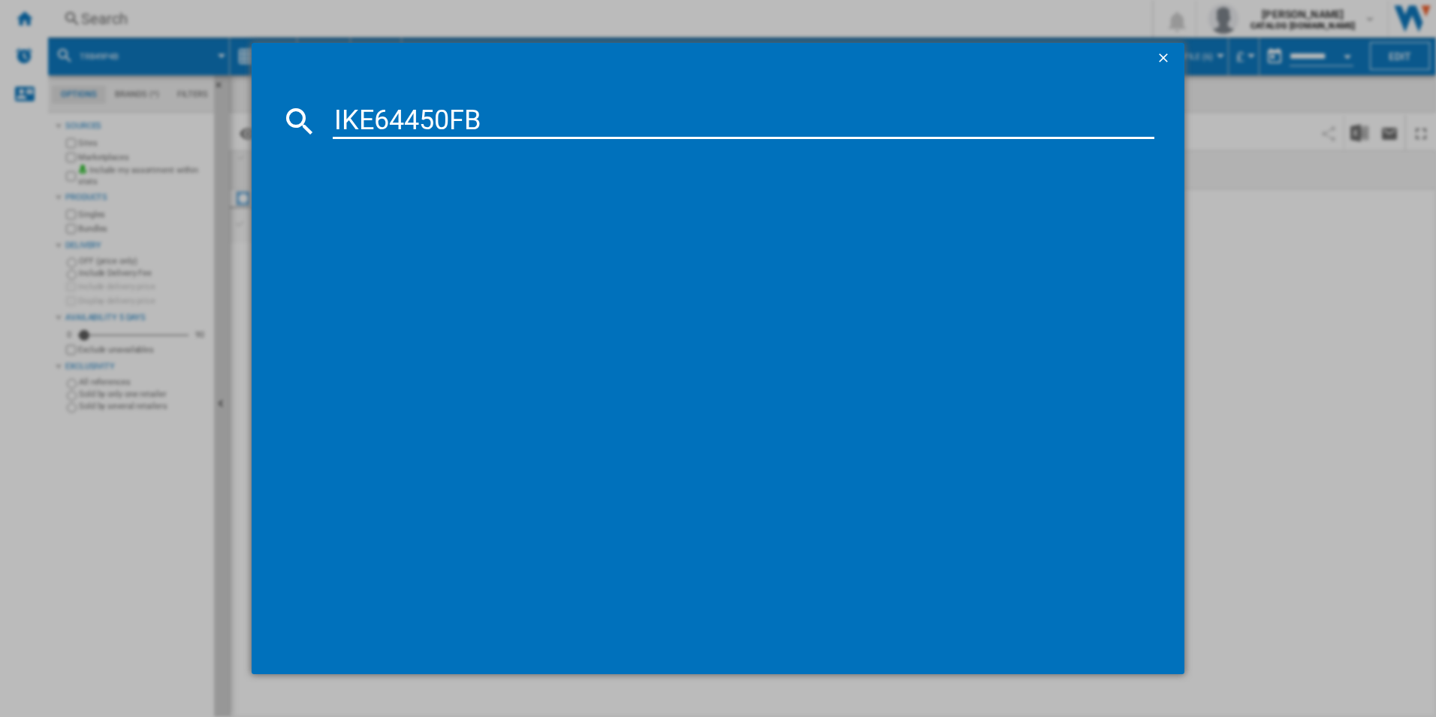
type input "IKE64450FB"
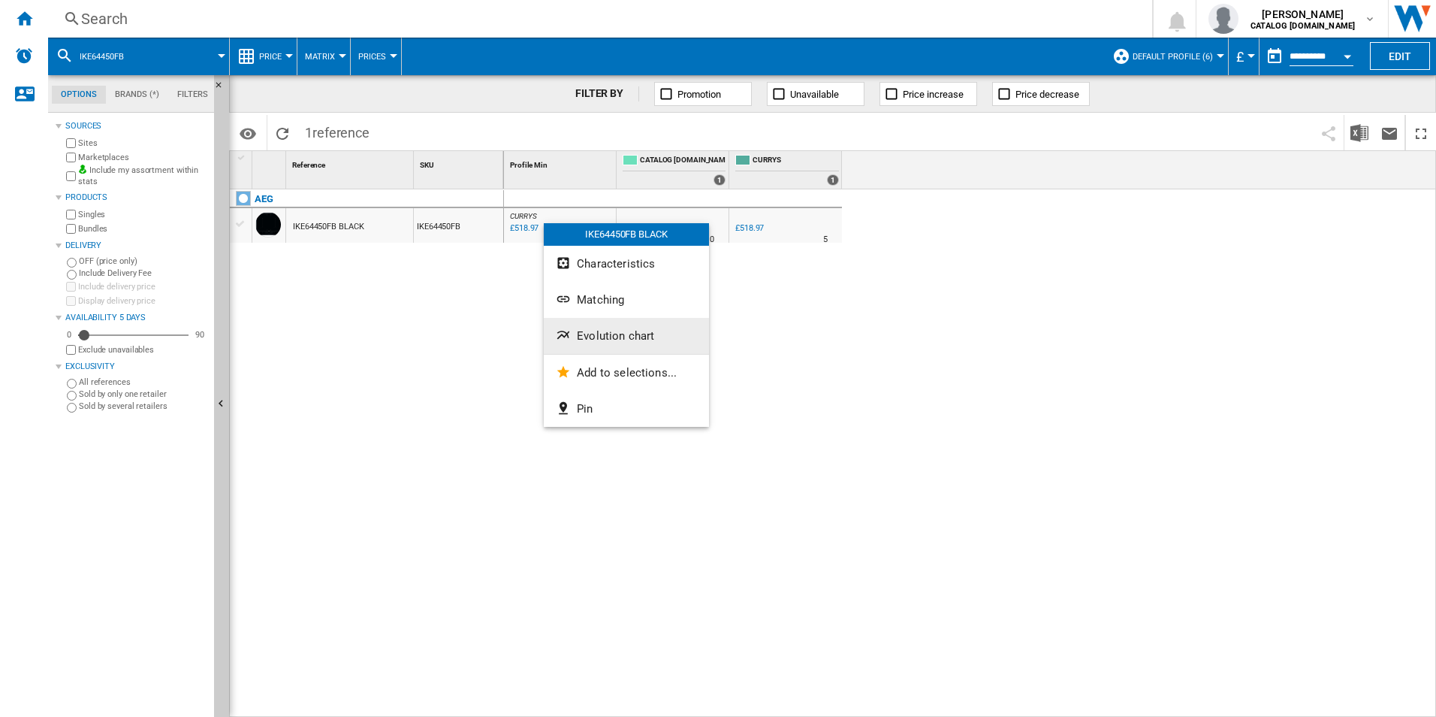
click at [588, 328] on button "Evolution chart" at bounding box center [626, 336] width 165 height 36
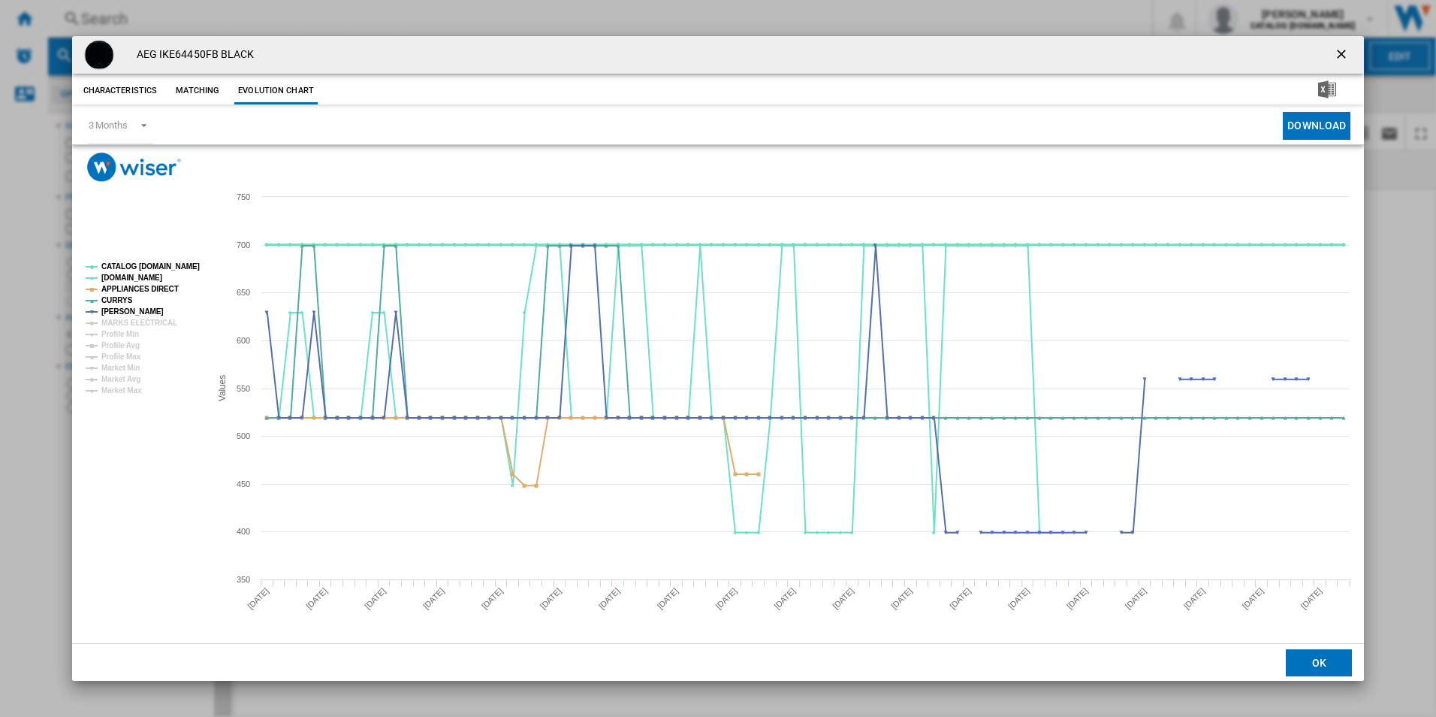
click at [188, 262] on tspan "CATALOG [DOMAIN_NAME]" at bounding box center [150, 266] width 98 height 8
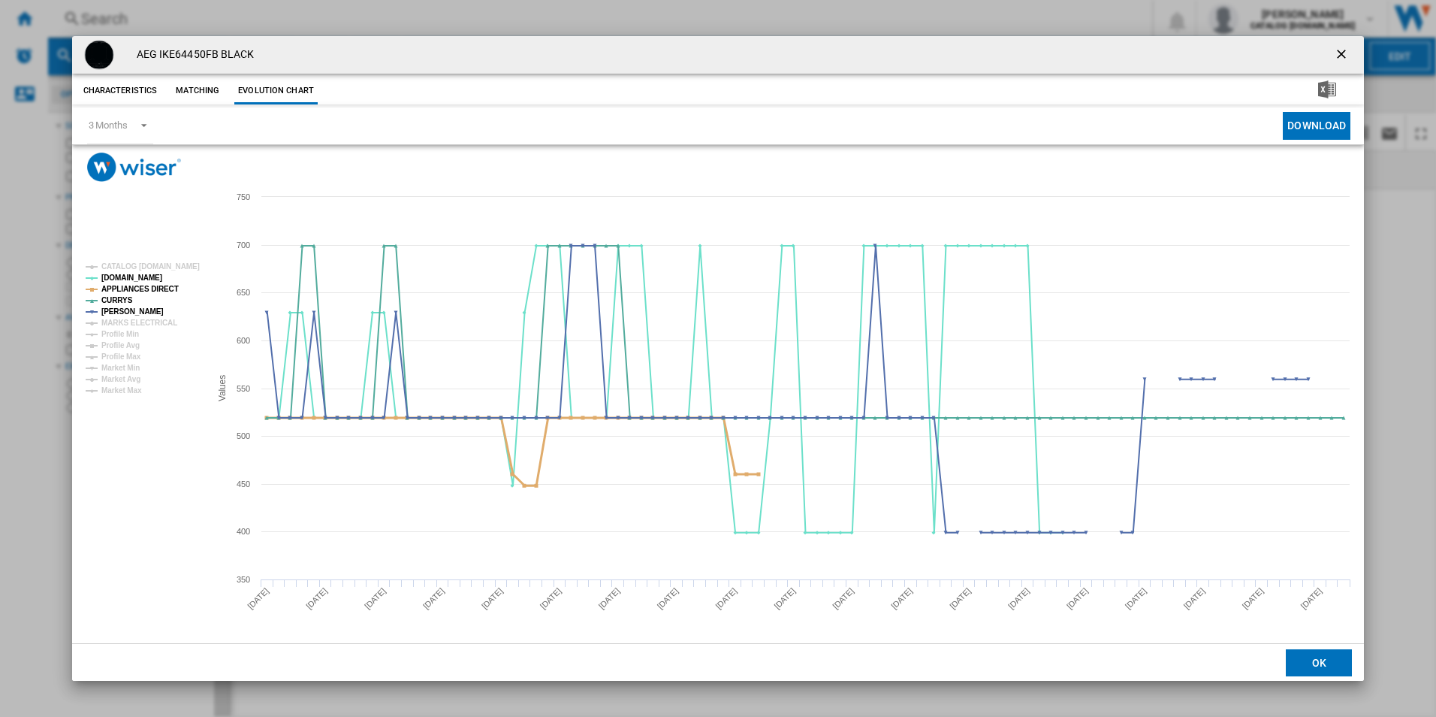
click at [162, 285] on tspan "APPLIANCES DIRECT" at bounding box center [139, 289] width 77 height 8
click at [1344, 48] on ng-md-icon "getI18NText('BUTTONS.CLOSE_DIALOG')" at bounding box center [1343, 56] width 18 height 18
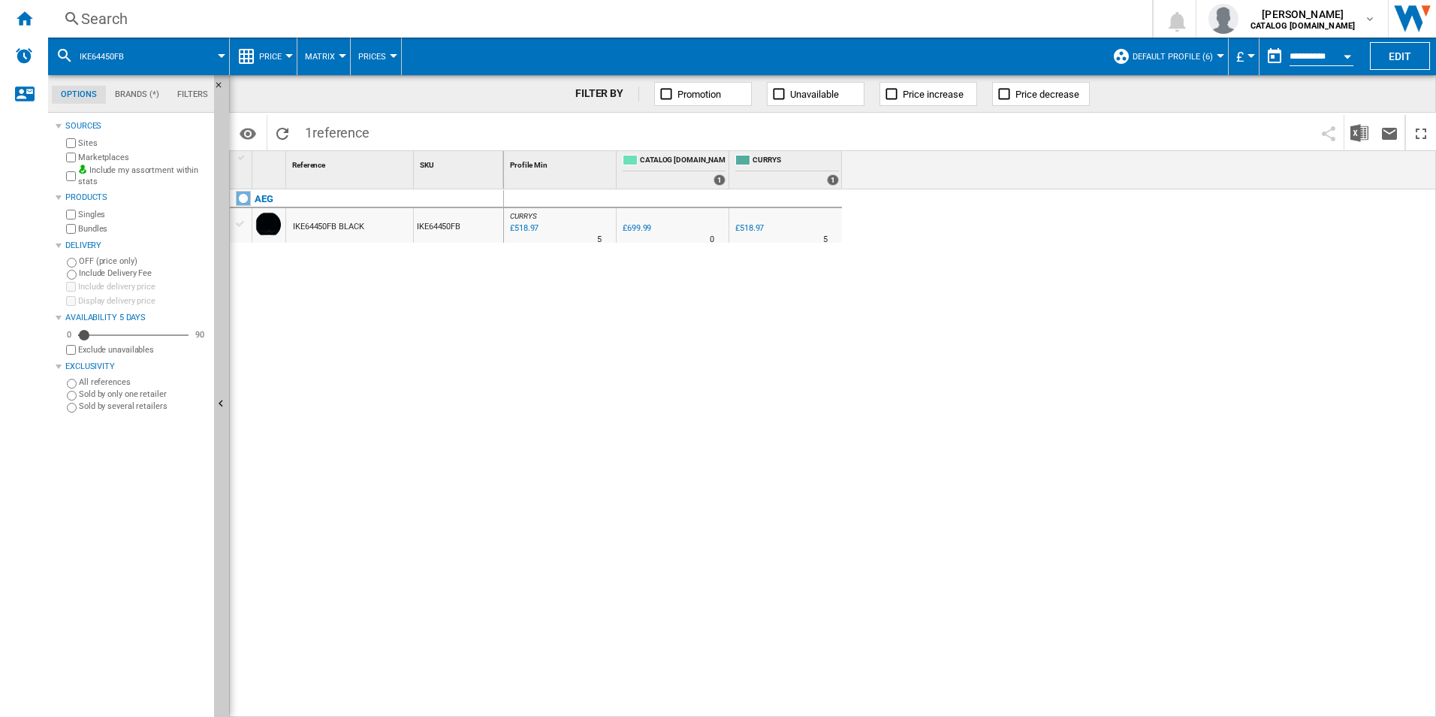
click at [1082, 315] on div "CURRYS : -25.9 % £518.97 % N/A 5 CURRYS : 0.0 % £699.99 % N/A 0" at bounding box center [970, 453] width 933 height 528
